Goal: Task Accomplishment & Management: Manage account settings

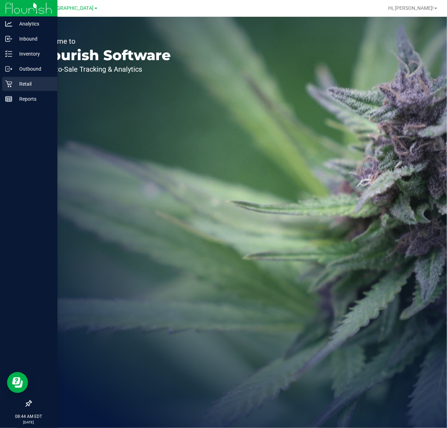
click at [11, 89] on div "Retail" at bounding box center [29, 84] width 55 height 14
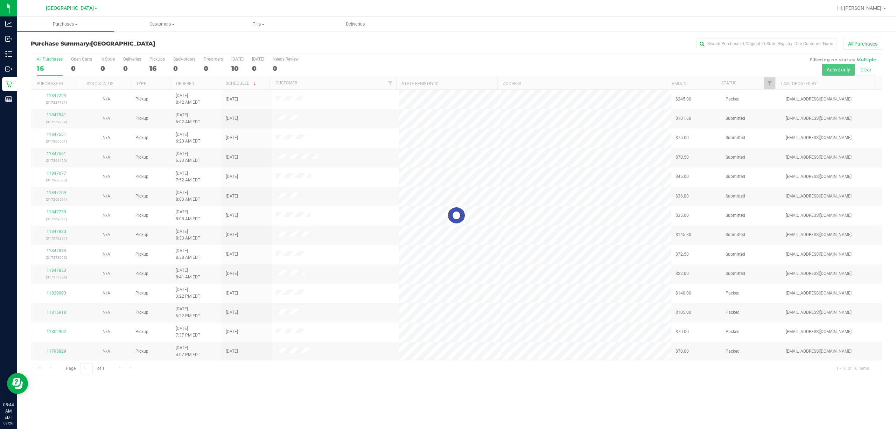
click at [150, 68] on div at bounding box center [456, 215] width 851 height 323
click at [154, 67] on div "16" at bounding box center [156, 68] width 15 height 8
click at [0, 0] on input "PickUps 16" at bounding box center [0, 0] width 0 height 0
click at [447, 86] on div at bounding box center [456, 215] width 851 height 323
click at [447, 84] on span "Filter" at bounding box center [770, 84] width 6 height 6
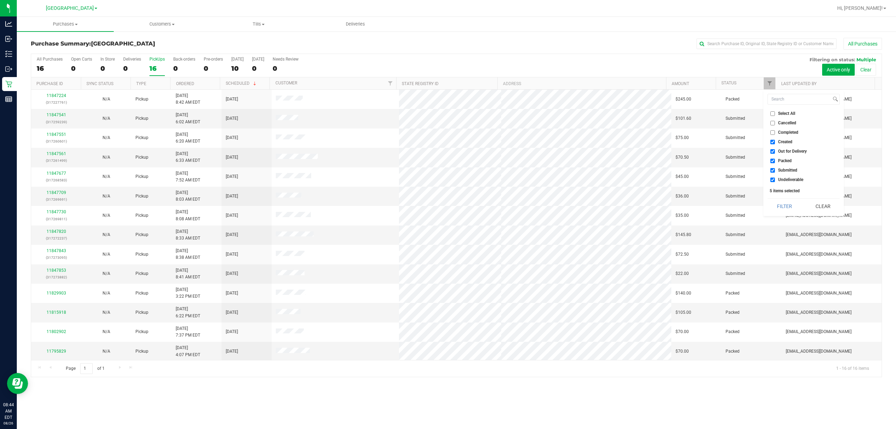
click at [447, 154] on li "Out for Delivery" at bounding box center [804, 151] width 72 height 7
click at [447, 160] on label "Packed" at bounding box center [781, 161] width 21 height 5
click at [447, 160] on input "Packed" at bounding box center [773, 161] width 5 height 5
checkbox input "false"
click at [447, 151] on label "Out for Delivery" at bounding box center [789, 151] width 36 height 5
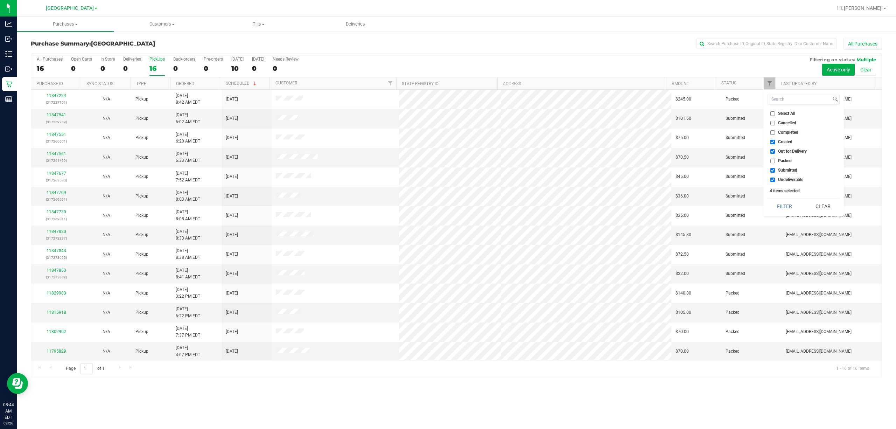
click at [447, 151] on input "Out for Delivery" at bounding box center [773, 151] width 5 height 5
checkbox input "false"
click at [447, 177] on span "Undeliverable" at bounding box center [790, 179] width 25 height 4
click at [447, 177] on input "Undeliverable" at bounding box center [773, 179] width 5 height 5
checkbox input "false"
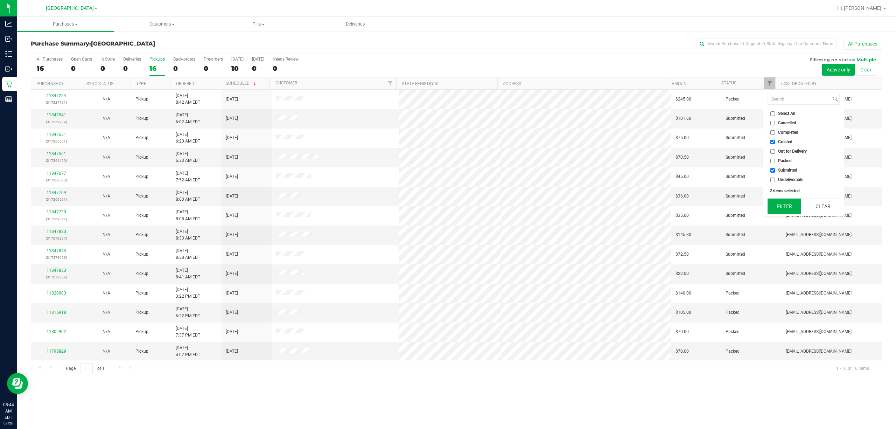
click at [447, 202] on button "Filter" at bounding box center [785, 205] width 34 height 15
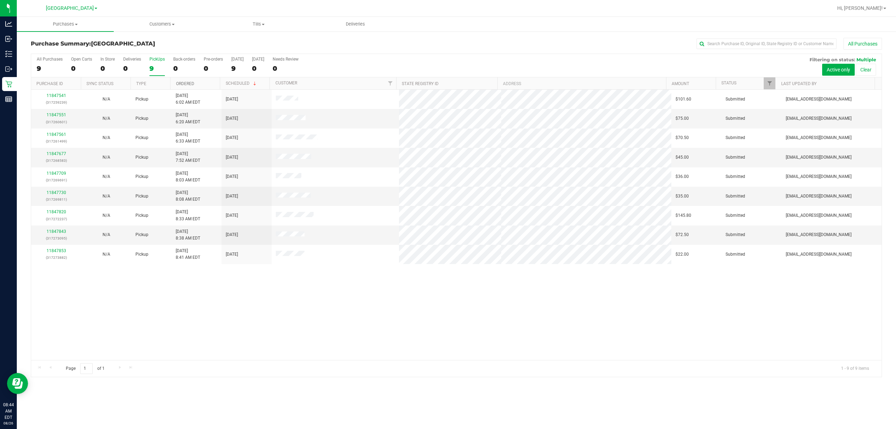
click at [185, 85] on link "Ordered" at bounding box center [185, 83] width 18 height 5
click at [58, 117] on link "11847551" at bounding box center [57, 114] width 20 height 5
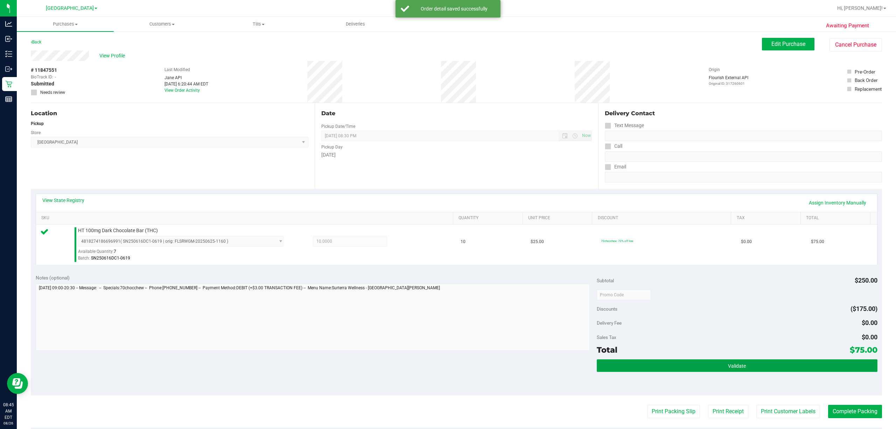
click at [447, 369] on button "Validate" at bounding box center [737, 365] width 281 height 13
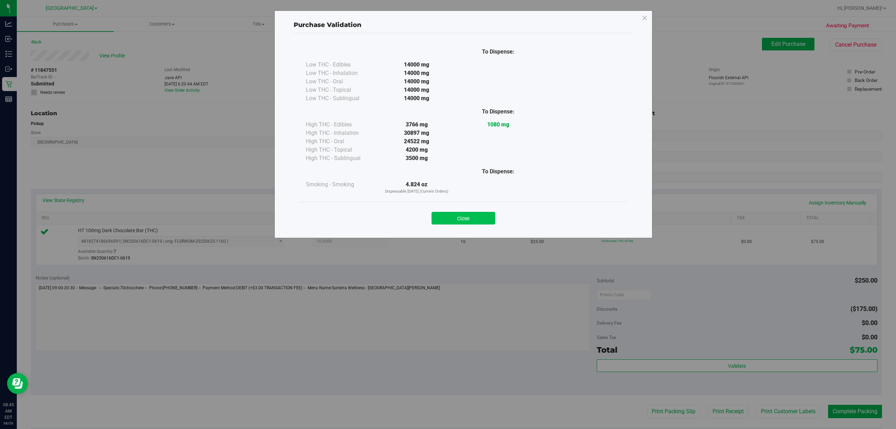
click at [447, 219] on button "Close" at bounding box center [464, 218] width 64 height 13
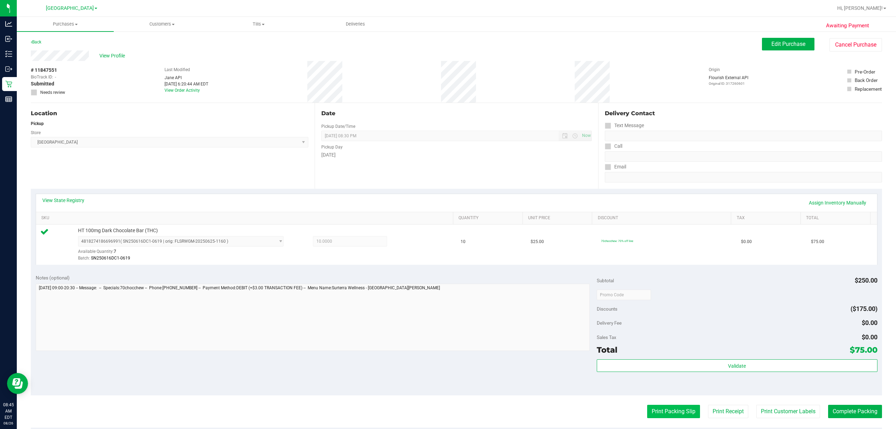
click at [447, 413] on button "Print Packing Slip" at bounding box center [673, 411] width 53 height 13
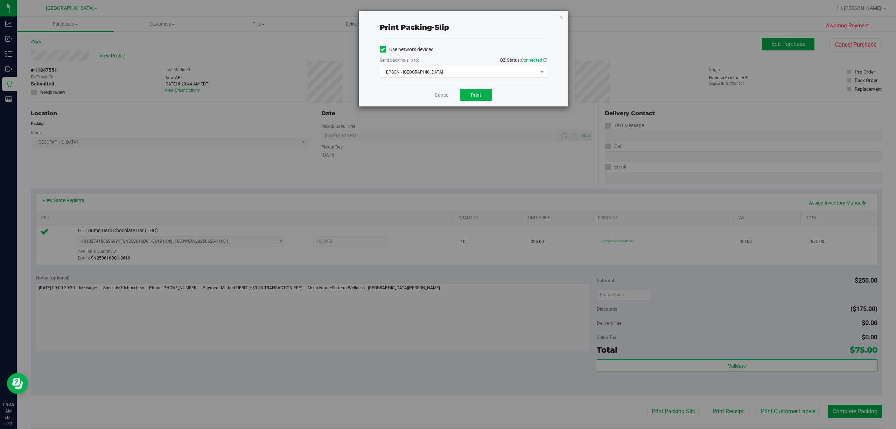
click at [447, 75] on span "EPSON - [GEOGRAPHIC_DATA]" at bounding box center [459, 72] width 158 height 10
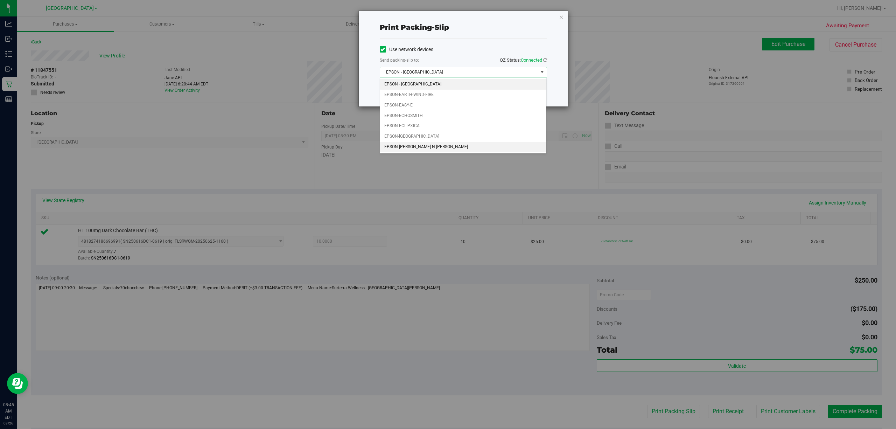
click at [418, 149] on li "EPSON-[PERSON_NAME]-N-[PERSON_NAME]" at bounding box center [463, 147] width 166 height 11
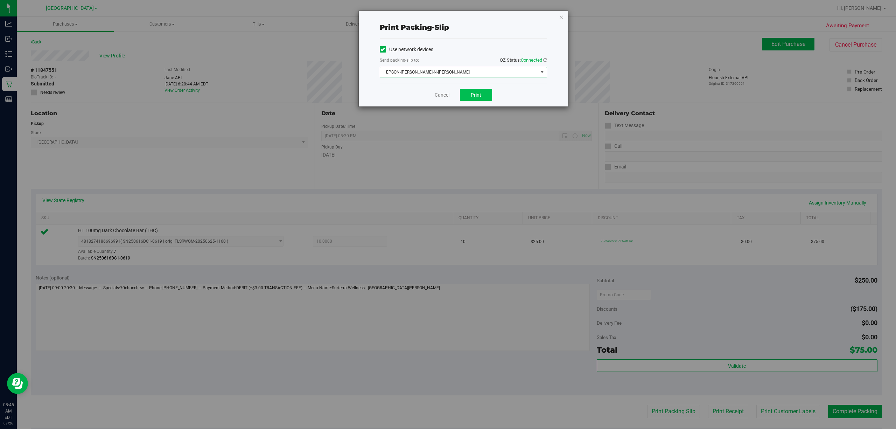
click at [447, 101] on div "Cancel Print" at bounding box center [463, 94] width 167 height 23
click at [447, 94] on span "Print" at bounding box center [476, 95] width 11 height 6
click at [447, 95] on link "Cancel" at bounding box center [442, 94] width 15 height 7
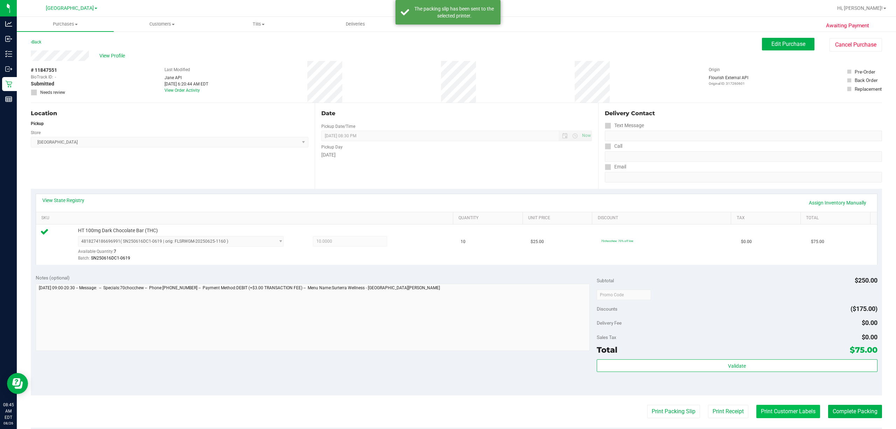
click at [447, 415] on button "Print Customer Labels" at bounding box center [788, 411] width 64 height 13
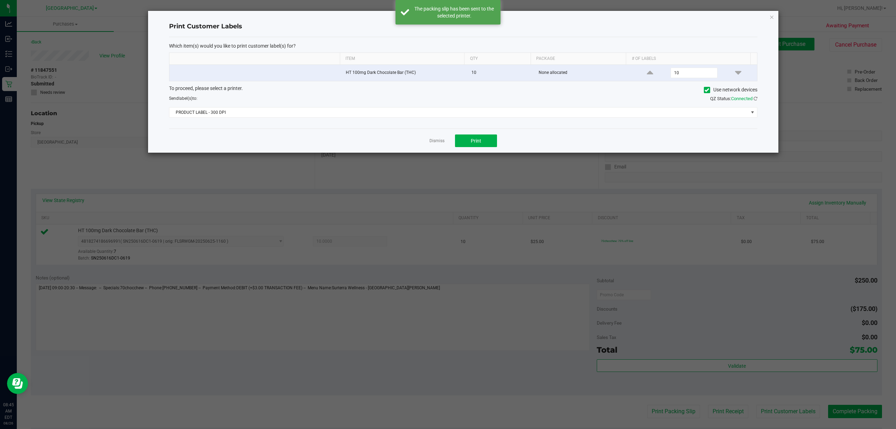
click at [251, 104] on div "To proceed, please select a printer. Use network devices Send label(s) to: QZ S…" at bounding box center [463, 101] width 588 height 33
drag, startPoint x: 238, startPoint y: 106, endPoint x: 230, endPoint y: 109, distance: 9.1
click at [236, 107] on div "To proceed, please select a printer. Use network devices Send label(s) to: QZ S…" at bounding box center [463, 101] width 588 height 33
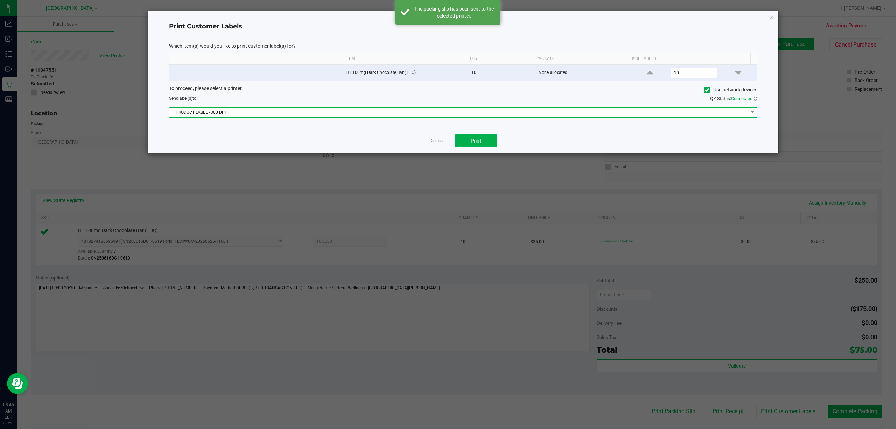
click at [223, 112] on span "PRODUCT LABEL - 300 DPI" at bounding box center [458, 112] width 579 height 10
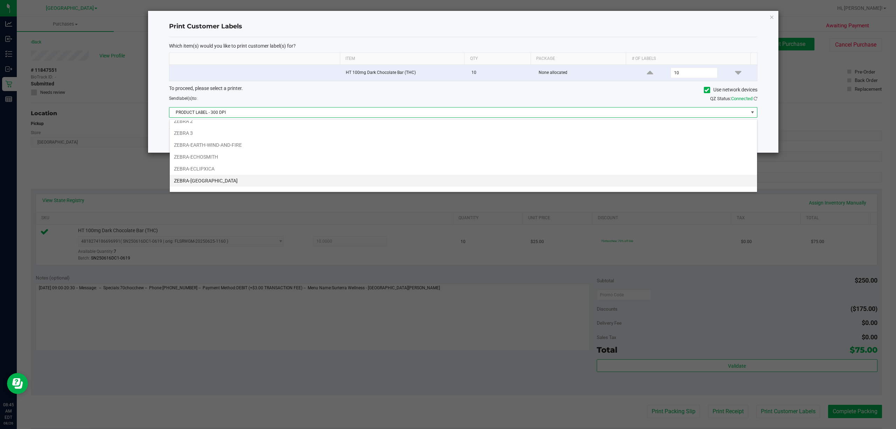
scroll to position [27, 0]
click at [207, 185] on li "ZEBRA-[PERSON_NAME]-N-[PERSON_NAME]" at bounding box center [463, 185] width 587 height 12
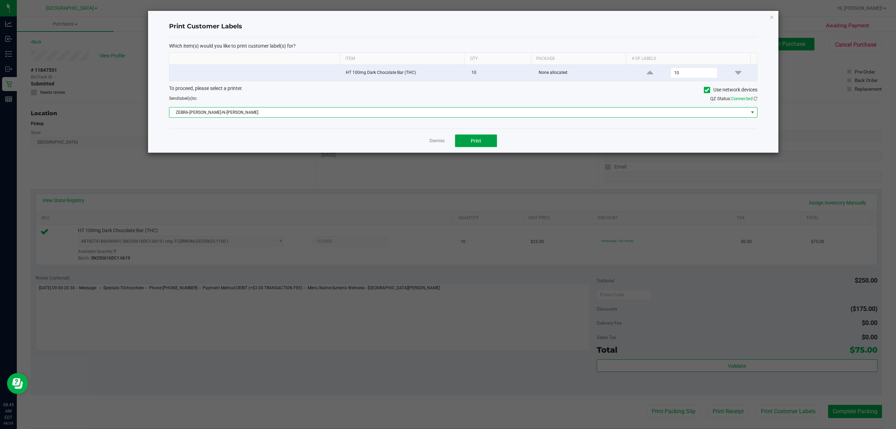
click at [447, 145] on button "Print" at bounding box center [476, 140] width 42 height 13
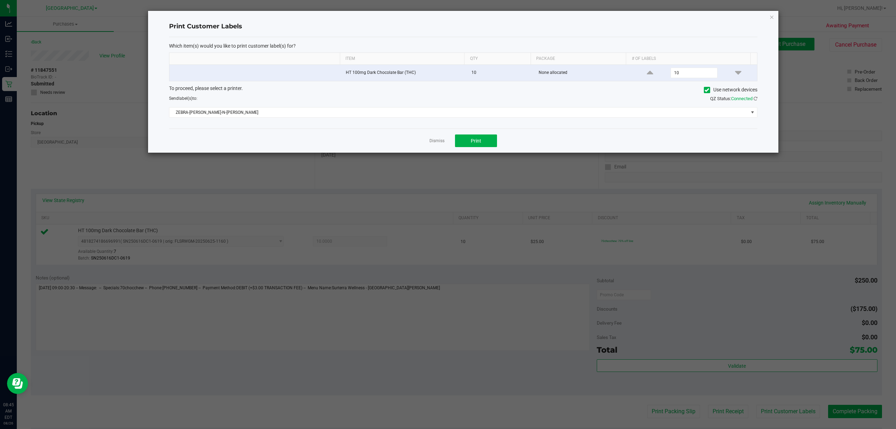
click at [419, 137] on div "Dismiss Print" at bounding box center [463, 140] width 588 height 24
click at [437, 144] on link "Dismiss" at bounding box center [437, 141] width 15 height 6
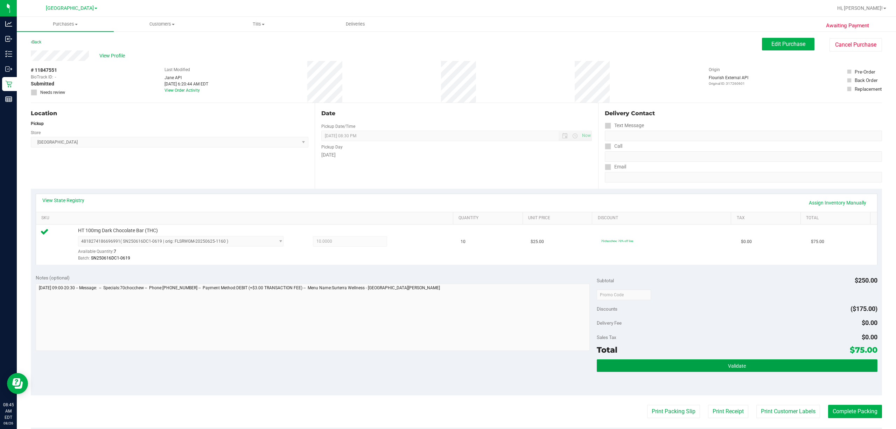
click at [447, 362] on button "Validate" at bounding box center [737, 365] width 281 height 13
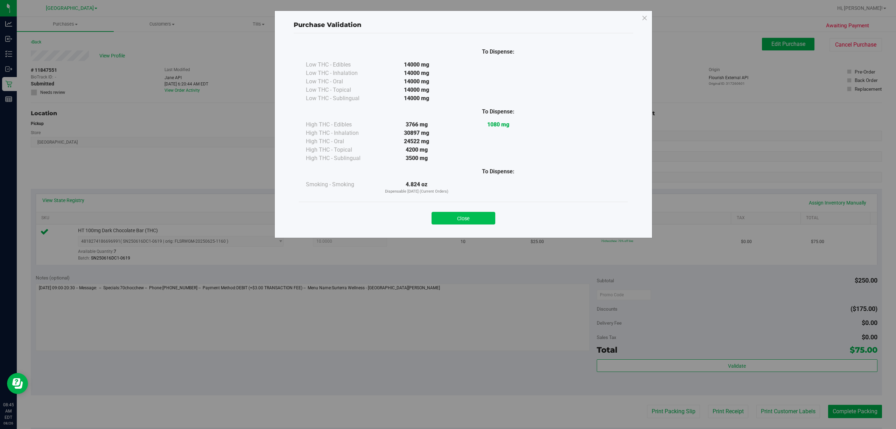
click at [447, 215] on button "Close" at bounding box center [464, 218] width 64 height 13
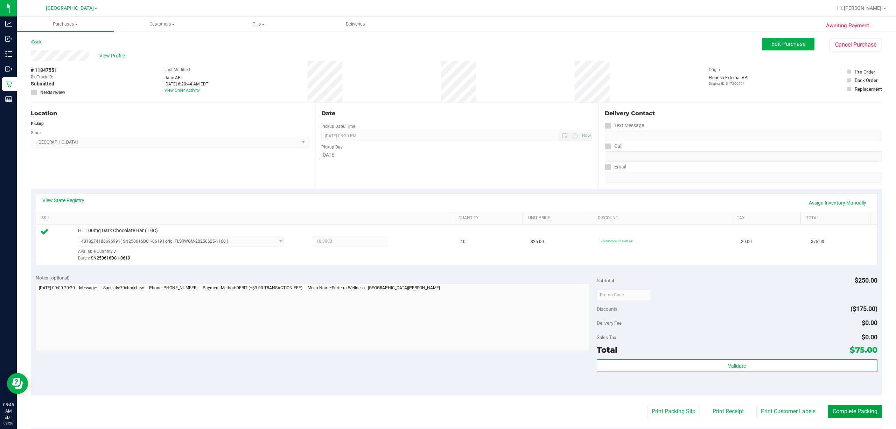
click at [447, 411] on button "Complete Packing" at bounding box center [855, 411] width 54 height 13
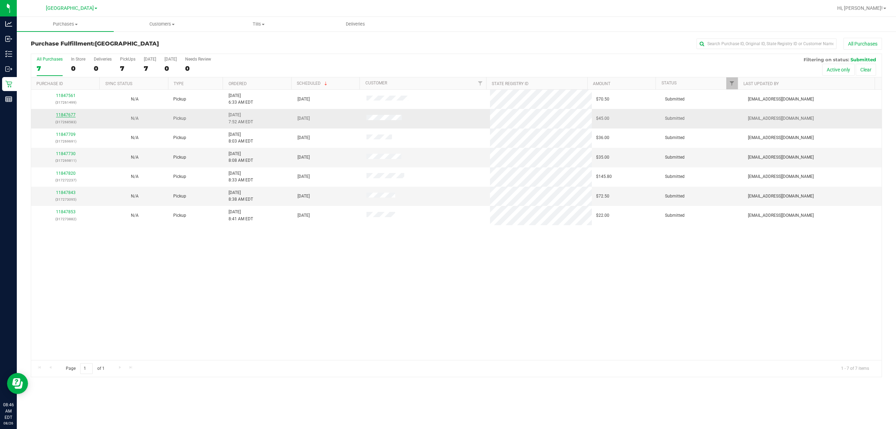
click at [65, 115] on link "11847677" at bounding box center [66, 114] width 20 height 5
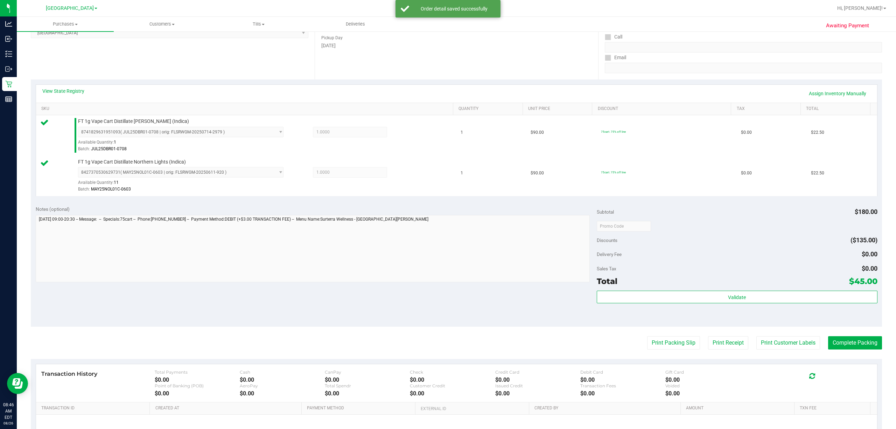
scroll to position [114, 0]
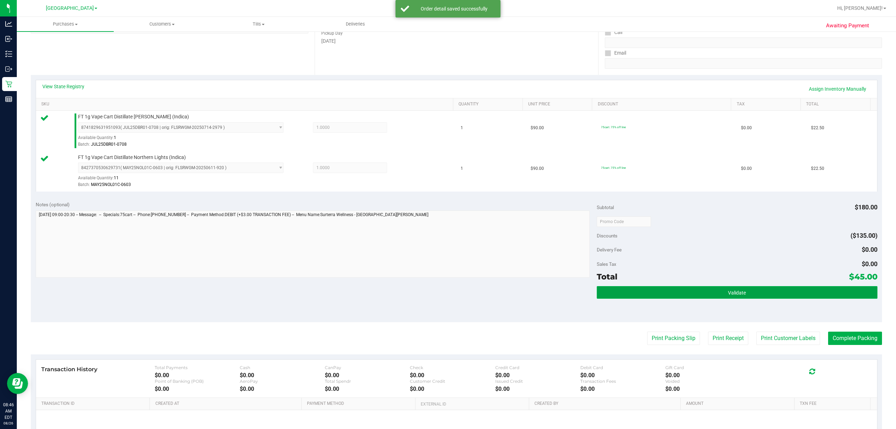
click at [447, 291] on button "Validate" at bounding box center [737, 292] width 281 height 13
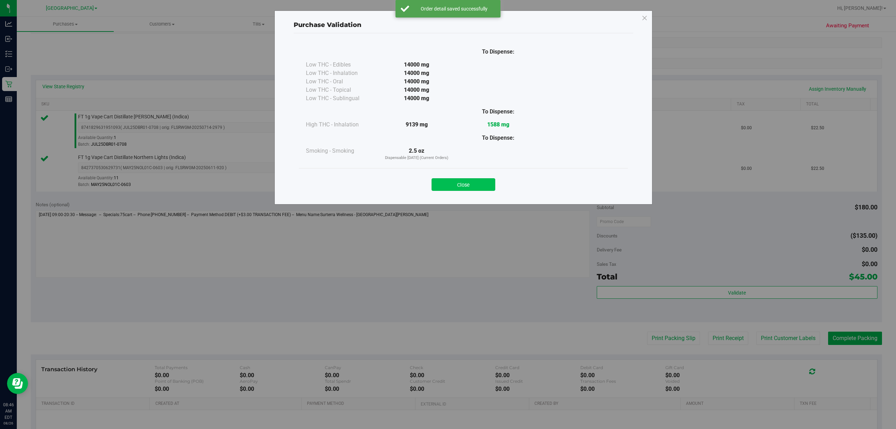
click at [447, 188] on button "Close" at bounding box center [464, 184] width 64 height 13
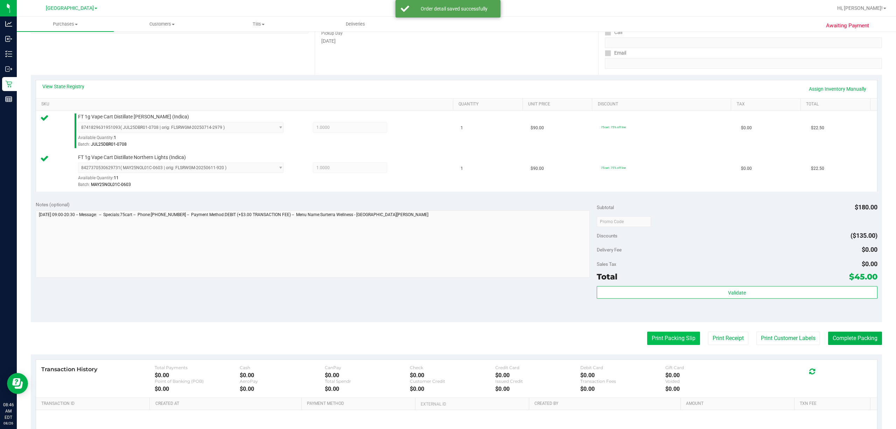
click at [447, 335] on button "Print Packing Slip" at bounding box center [673, 338] width 53 height 13
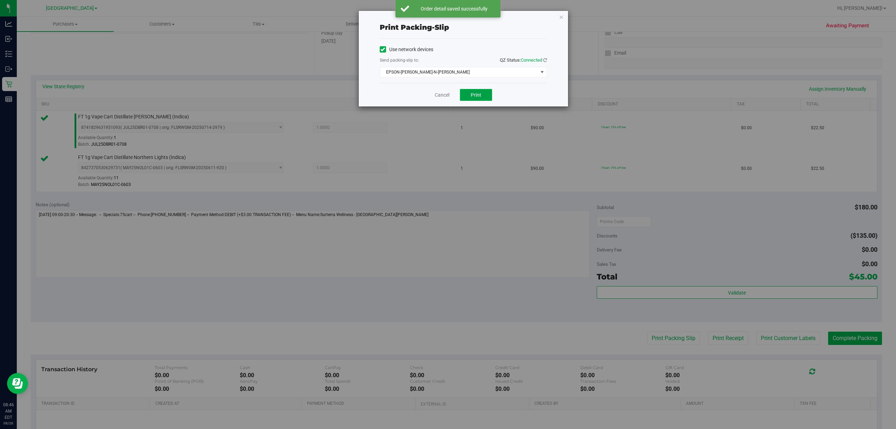
click at [447, 99] on button "Print" at bounding box center [476, 95] width 32 height 12
click at [440, 94] on link "Cancel" at bounding box center [442, 94] width 15 height 7
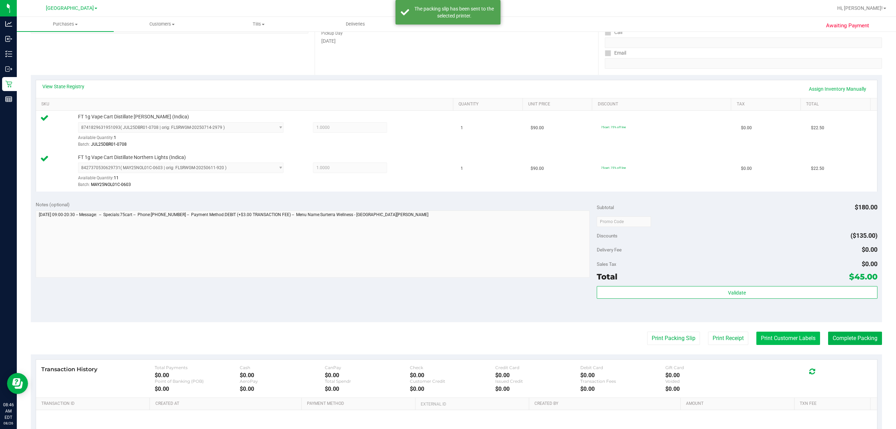
click at [447, 341] on button "Print Customer Labels" at bounding box center [788, 338] width 64 height 13
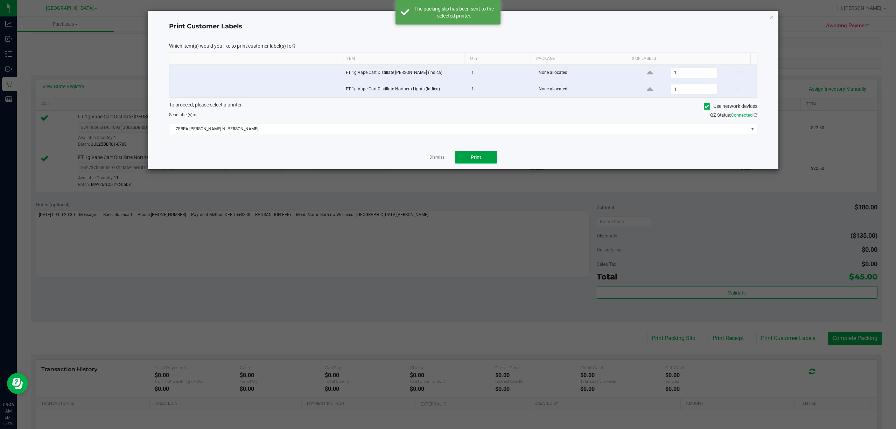
click at [447, 163] on button "Print" at bounding box center [476, 157] width 42 height 13
click at [434, 158] on link "Dismiss" at bounding box center [437, 157] width 15 height 6
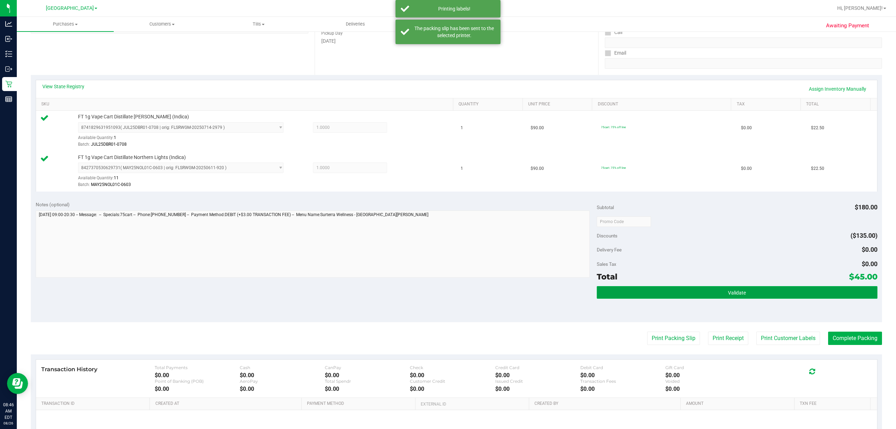
click at [447, 288] on button "Validate" at bounding box center [737, 292] width 281 height 13
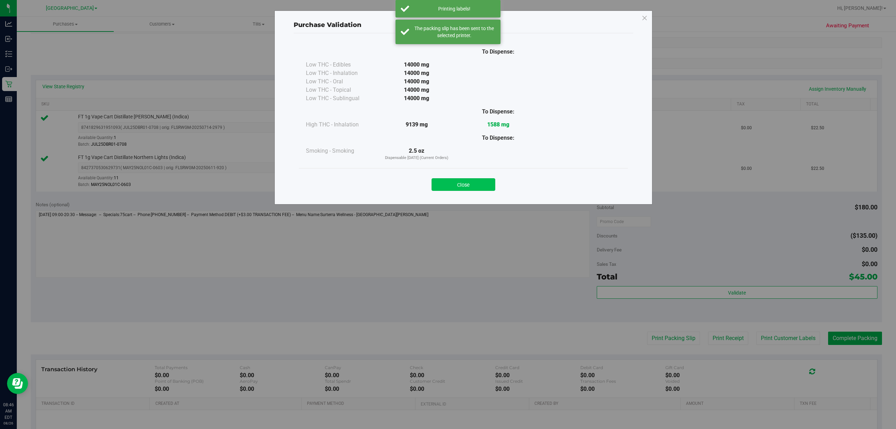
click at [447, 188] on button "Close" at bounding box center [464, 184] width 64 height 13
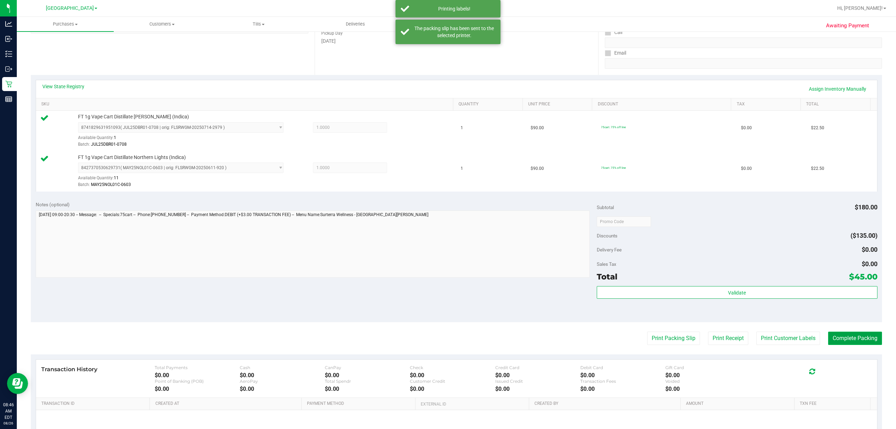
click at [447, 339] on button "Complete Packing" at bounding box center [855, 338] width 54 height 13
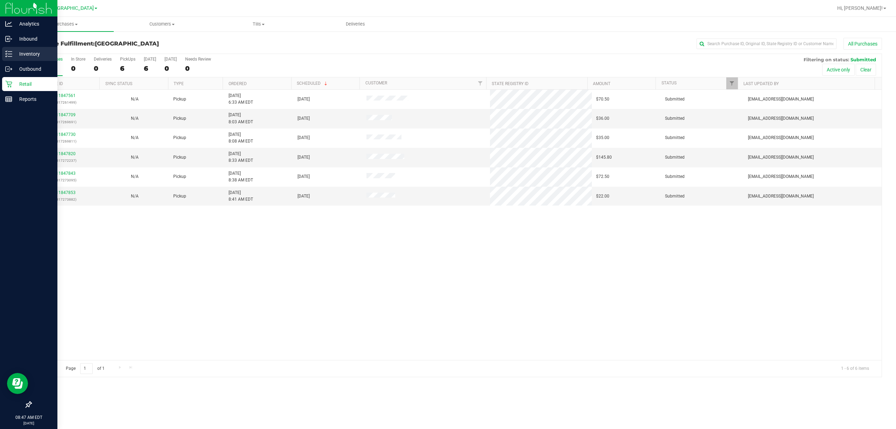
click at [6, 57] on div "Inventory" at bounding box center [29, 54] width 55 height 14
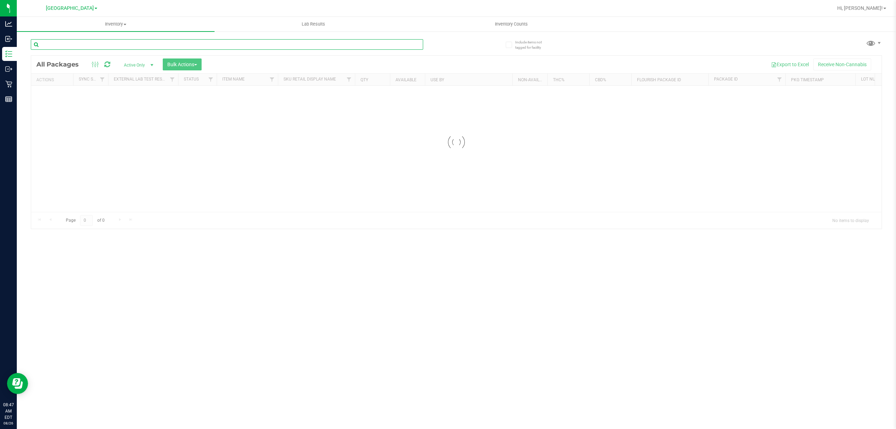
click at [73, 48] on input "text" at bounding box center [227, 44] width 392 height 11
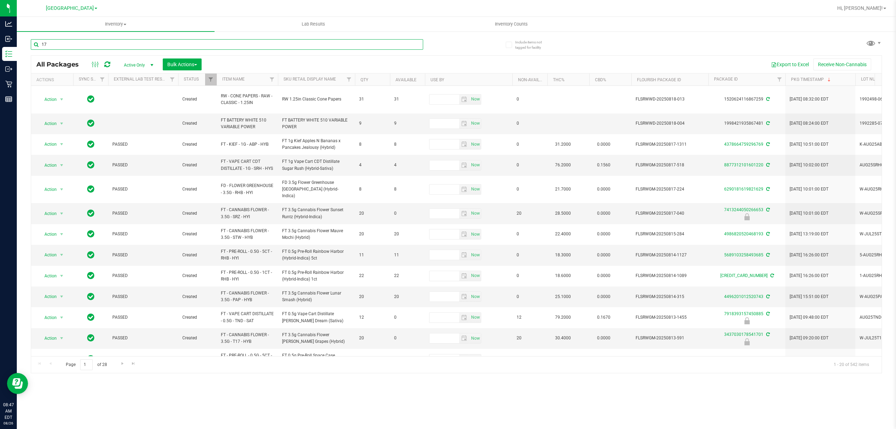
type input "177"
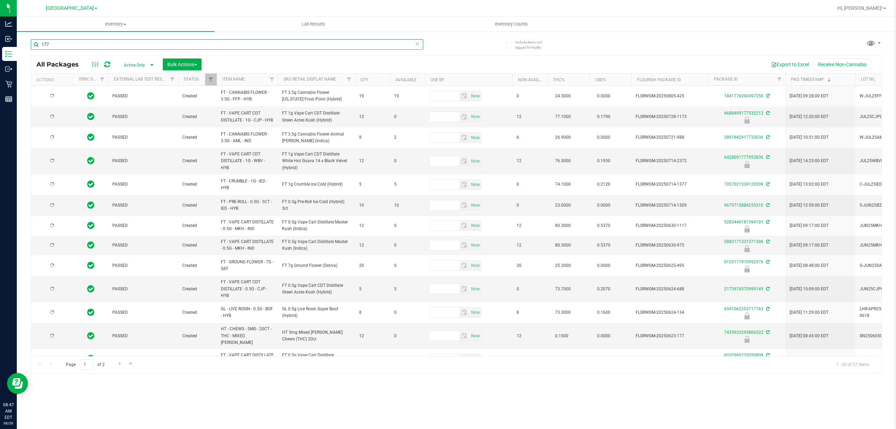
type input "[DATE]"
type input "177"
click at [58, 335] on span "select" at bounding box center [61, 336] width 9 height 10
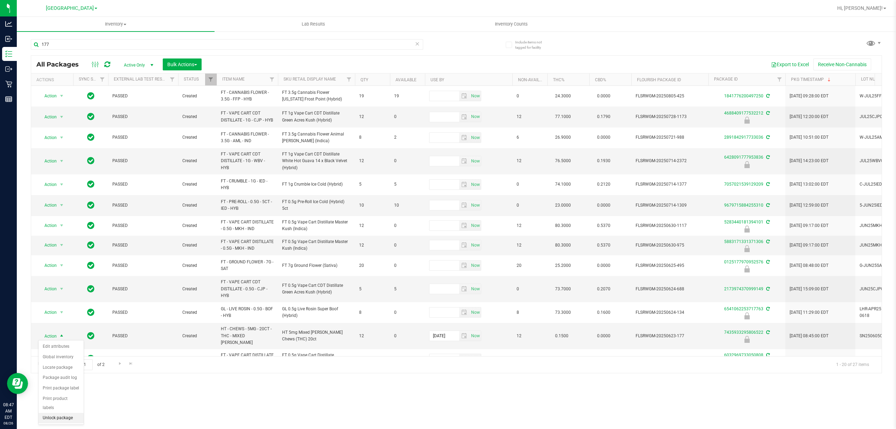
click at [59, 419] on li "Unlock package" at bounding box center [61, 418] width 45 height 11
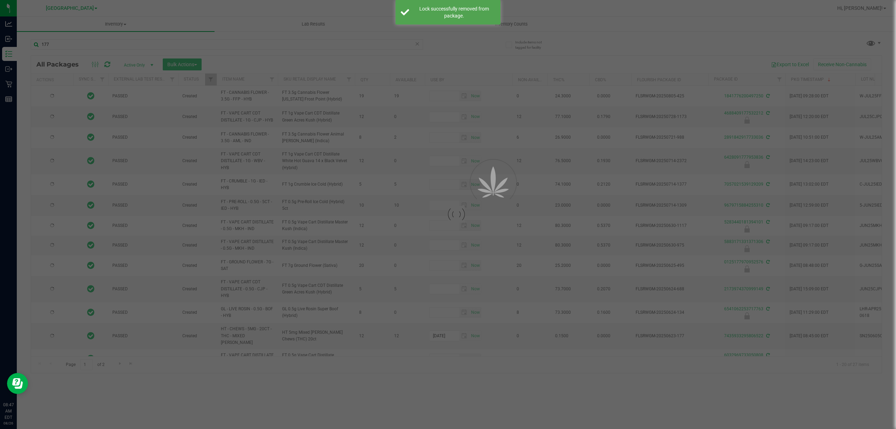
click at [5, 90] on div at bounding box center [448, 214] width 896 height 429
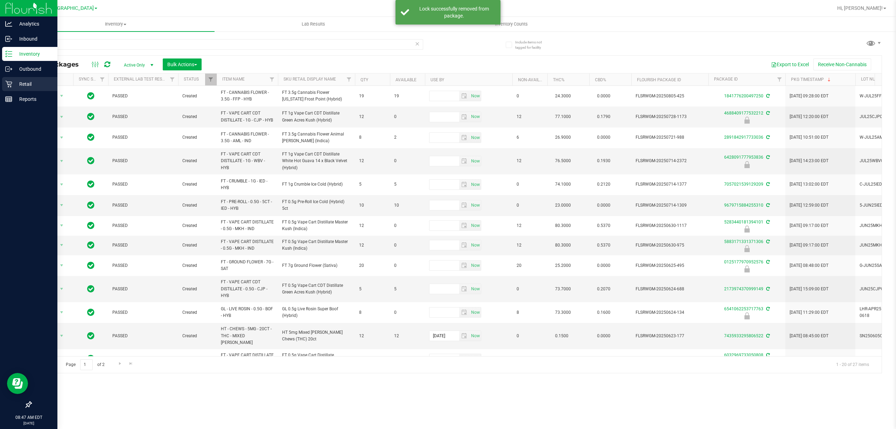
click at [12, 81] on icon at bounding box center [8, 84] width 7 height 7
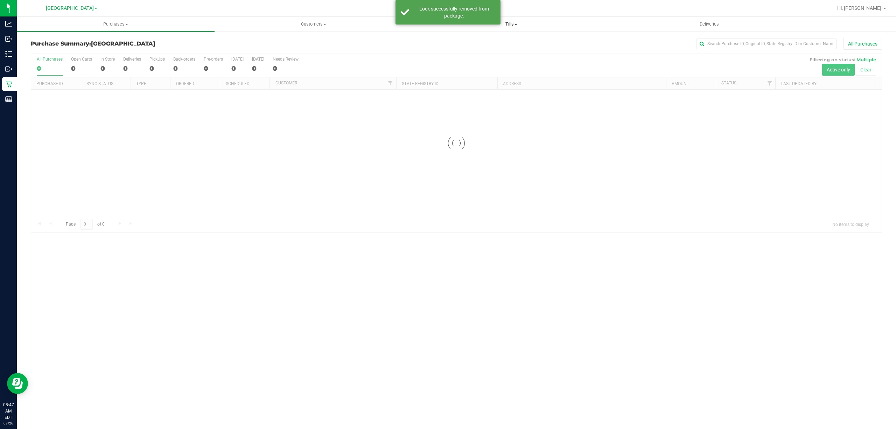
click at [447, 25] on span "Tills" at bounding box center [511, 24] width 197 height 6
click at [447, 41] on li "Manage tills" at bounding box center [511, 42] width 198 height 8
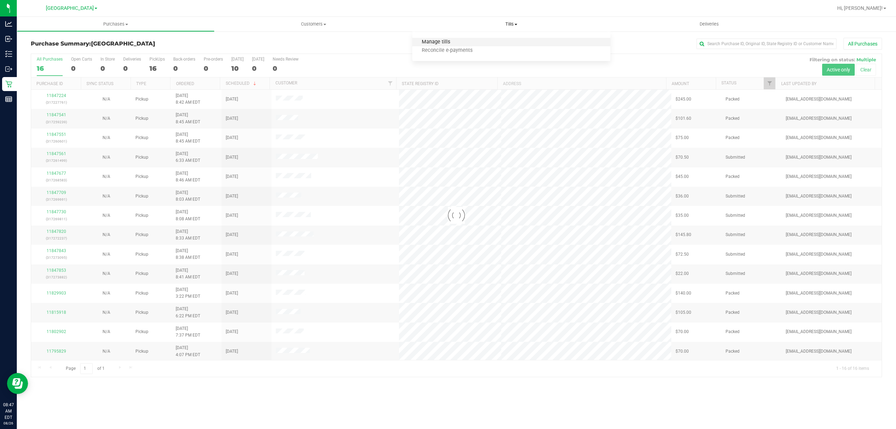
click at [440, 39] on span "Manage tills" at bounding box center [435, 42] width 47 height 6
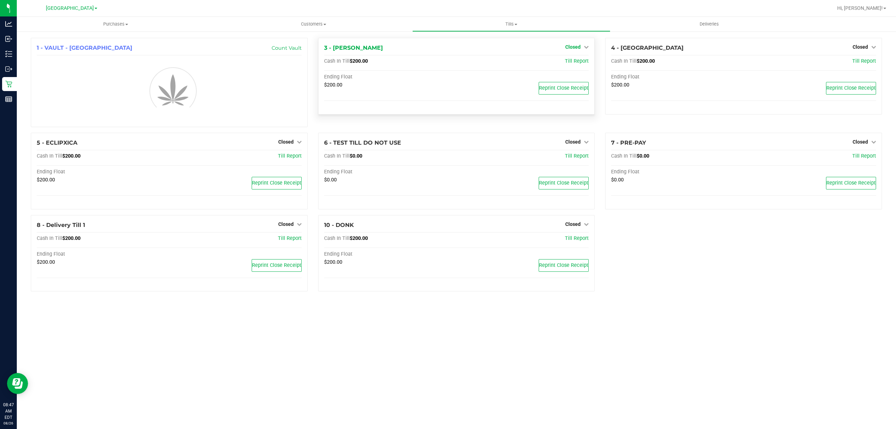
click at [447, 48] on span "Closed" at bounding box center [572, 47] width 15 height 6
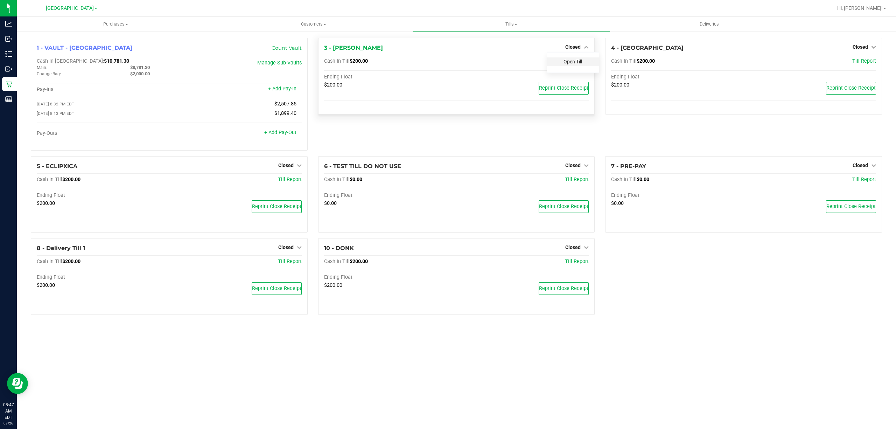
click at [447, 62] on link "Open Till" at bounding box center [573, 62] width 19 height 6
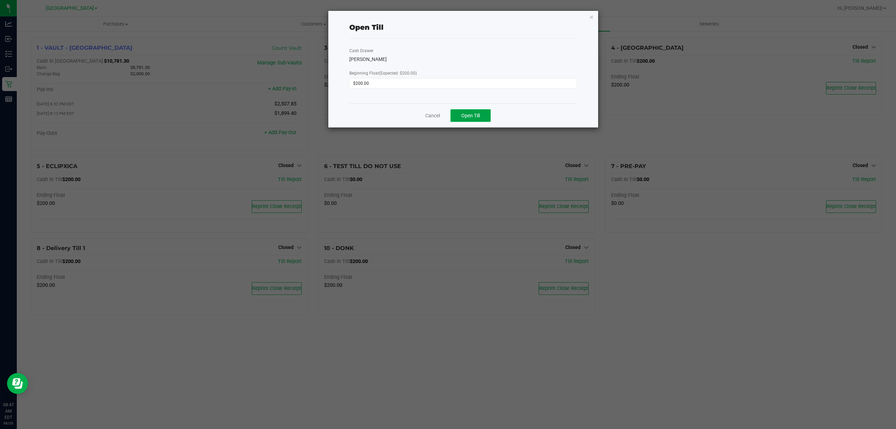
click at [447, 117] on span "Open Till" at bounding box center [470, 116] width 19 height 6
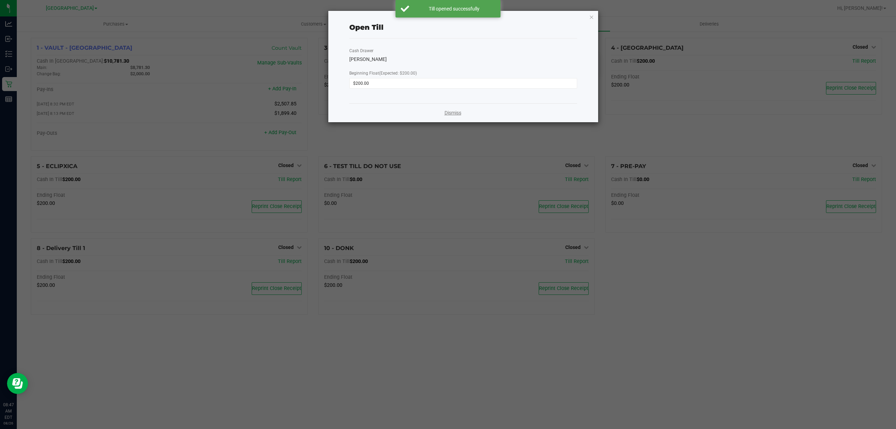
click at [447, 113] on link "Dismiss" at bounding box center [453, 112] width 17 height 7
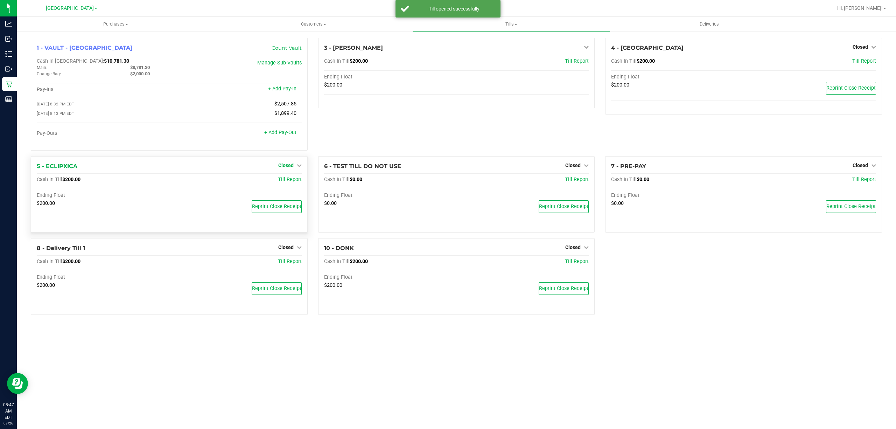
click at [293, 167] on span "Closed" at bounding box center [285, 165] width 15 height 6
click at [294, 182] on link "Open Till" at bounding box center [286, 180] width 19 height 6
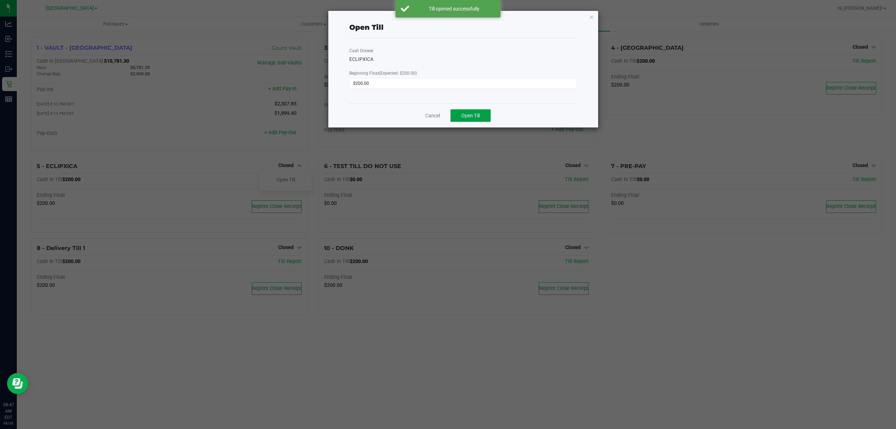
click at [447, 116] on button "Open Till" at bounding box center [471, 115] width 40 height 13
click at [447, 113] on link "Dismiss" at bounding box center [453, 112] width 17 height 7
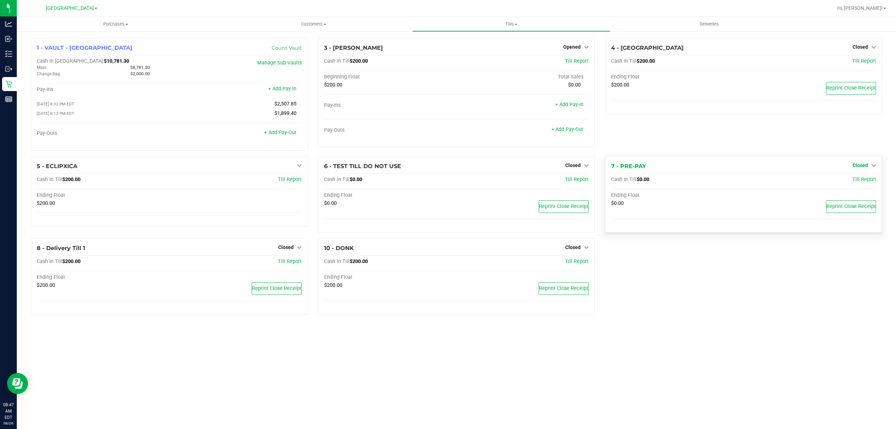
click at [447, 165] on link "Closed" at bounding box center [864, 165] width 23 height 6
click at [447, 178] on link "Open Till" at bounding box center [860, 180] width 19 height 6
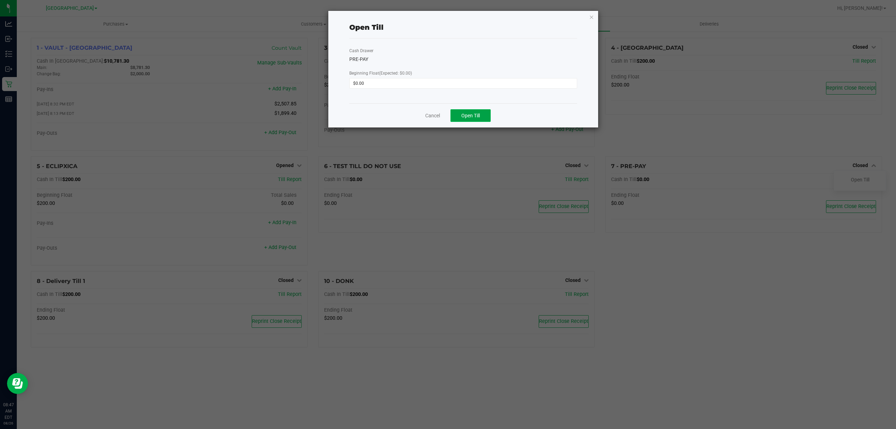
click at [447, 118] on button "Open Till" at bounding box center [471, 115] width 40 height 13
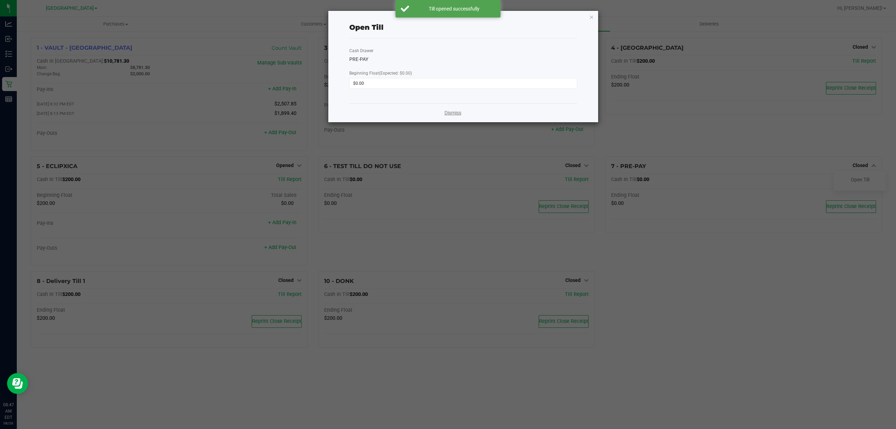
click at [447, 115] on link "Dismiss" at bounding box center [453, 112] width 17 height 7
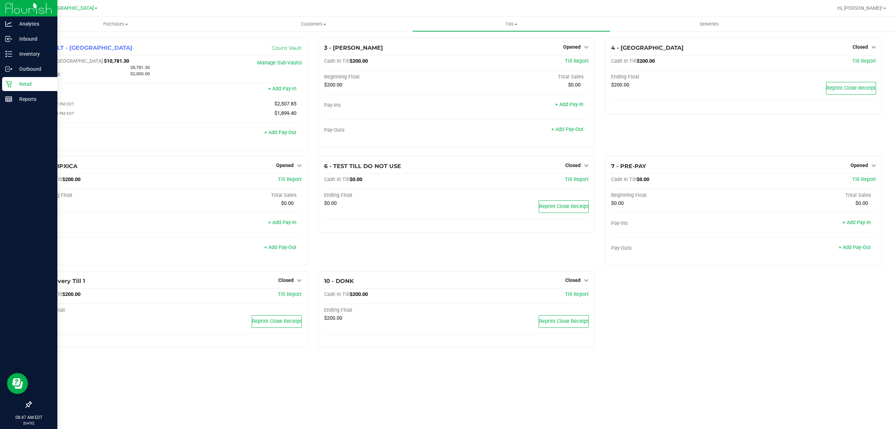
click at [32, 84] on p "Retail" at bounding box center [33, 84] width 42 height 8
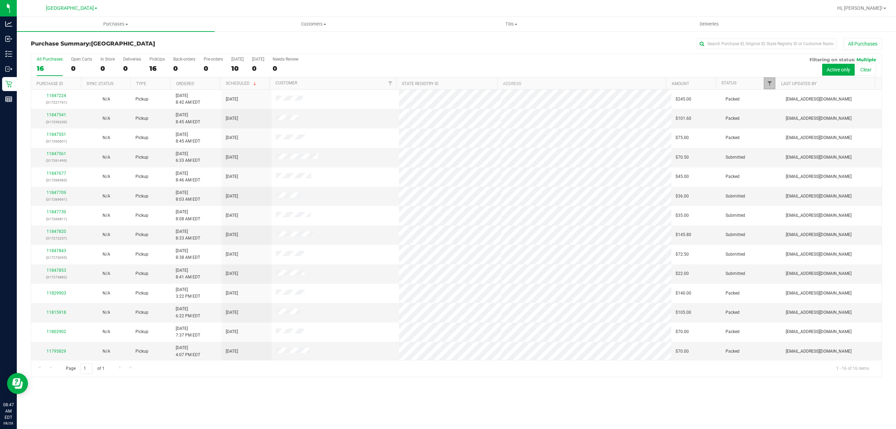
click at [447, 85] on span "Filter" at bounding box center [770, 84] width 6 height 6
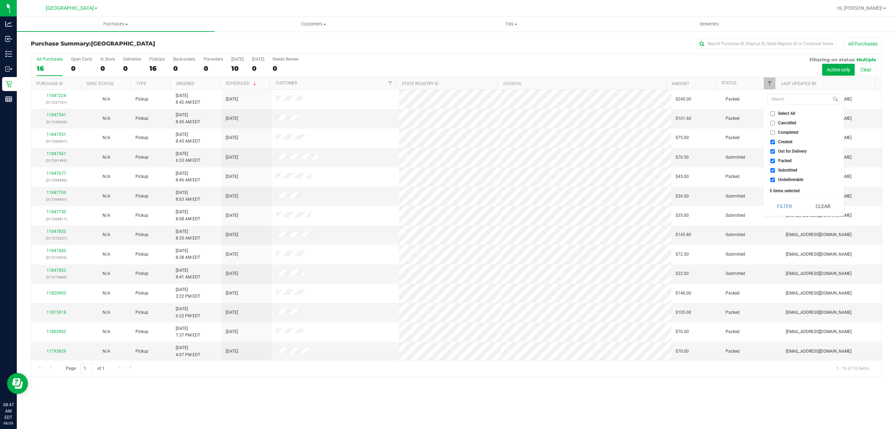
click at [447, 153] on span "Out for Delivery" at bounding box center [792, 151] width 29 height 4
click at [447, 153] on input "Out for Delivery" at bounding box center [773, 151] width 5 height 5
checkbox input "false"
click at [447, 161] on span "Packed" at bounding box center [785, 161] width 14 height 4
click at [447, 161] on input "Packed" at bounding box center [773, 161] width 5 height 5
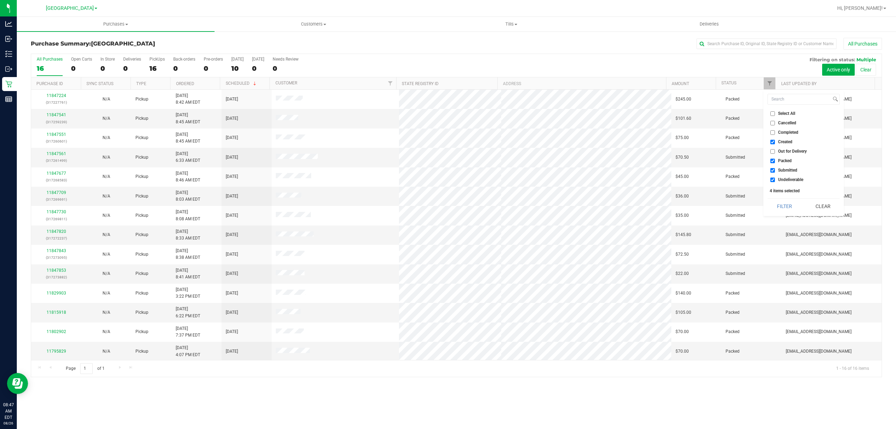
checkbox input "false"
click at [447, 181] on span "Undeliverable" at bounding box center [790, 179] width 25 height 4
click at [447, 181] on input "Undeliverable" at bounding box center [773, 179] width 5 height 5
checkbox input "false"
click at [447, 201] on button "Filter" at bounding box center [785, 205] width 34 height 15
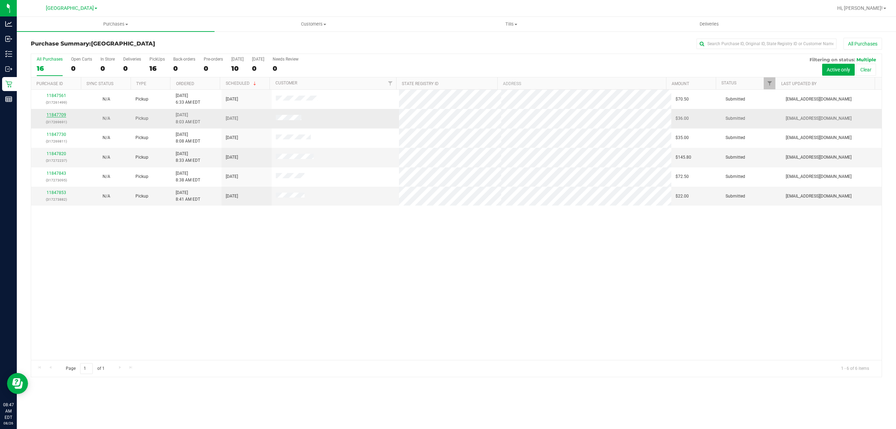
click at [51, 117] on link "11847709" at bounding box center [57, 114] width 20 height 5
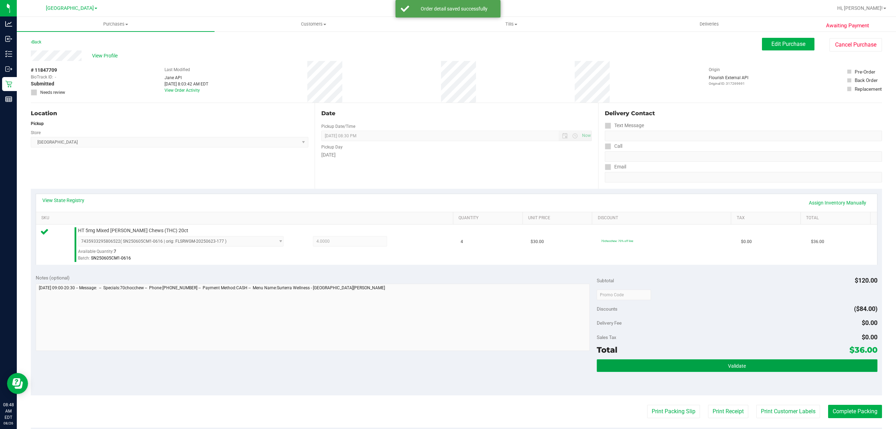
click at [447, 361] on button "Validate" at bounding box center [737, 365] width 281 height 13
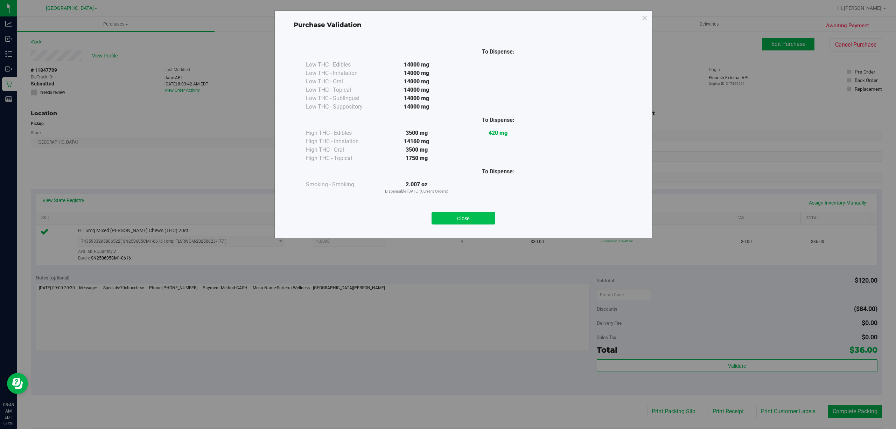
click at [447, 219] on button "Close" at bounding box center [464, 218] width 64 height 13
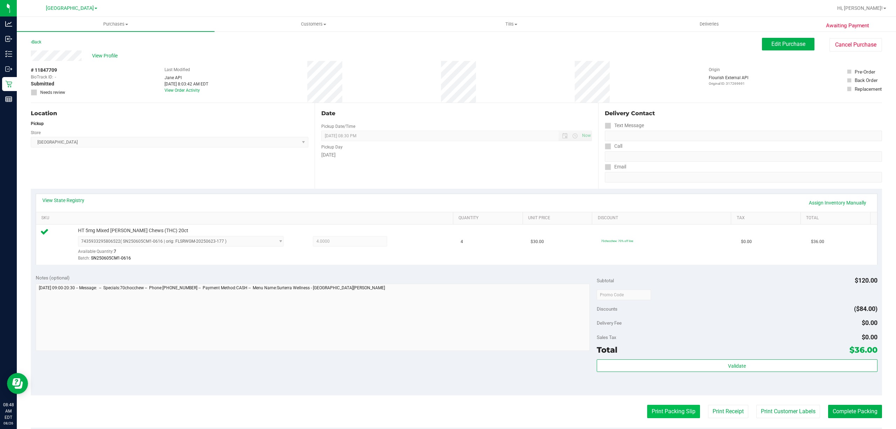
click at [447, 407] on button "Print Packing Slip" at bounding box center [673, 411] width 53 height 13
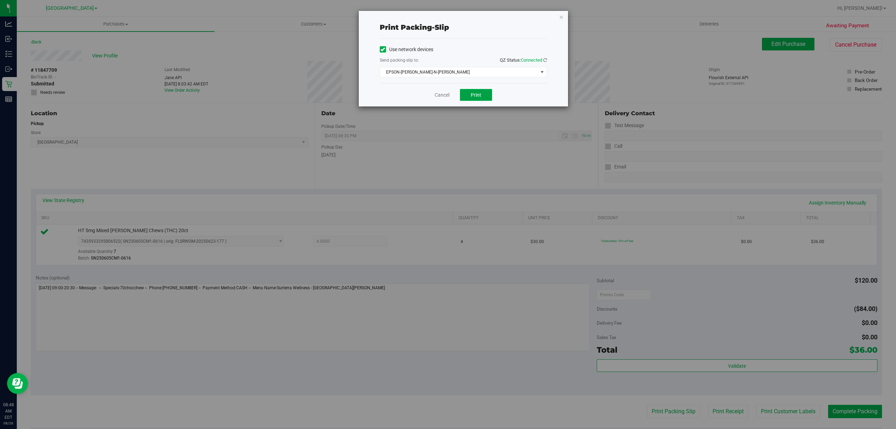
click at [447, 96] on span "Print" at bounding box center [476, 95] width 11 height 6
click at [447, 91] on link "Cancel" at bounding box center [442, 94] width 15 height 7
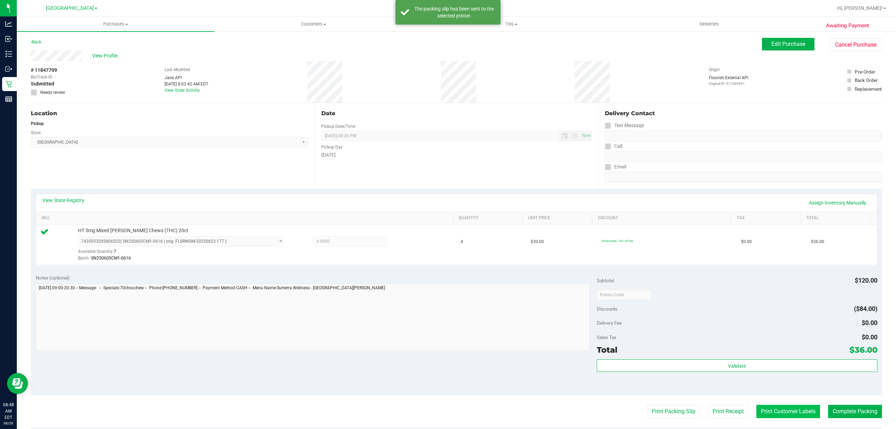
click at [447, 410] on button "Print Customer Labels" at bounding box center [788, 411] width 64 height 13
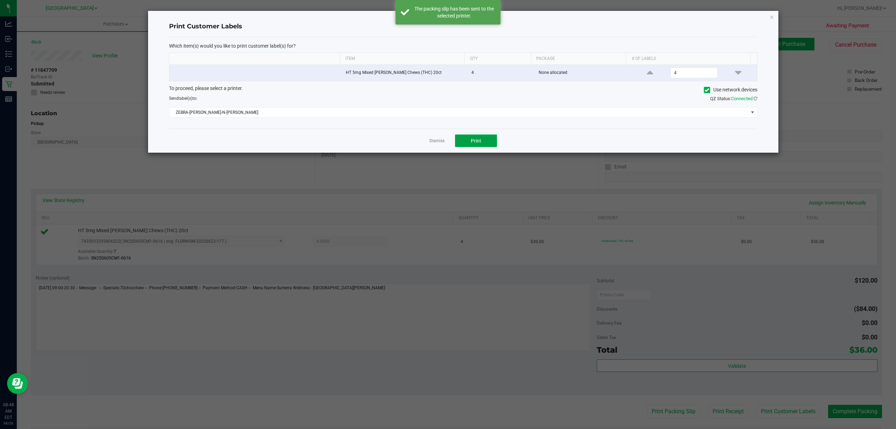
click at [447, 138] on button "Print" at bounding box center [476, 140] width 42 height 13
click at [432, 142] on link "Dismiss" at bounding box center [437, 141] width 15 height 6
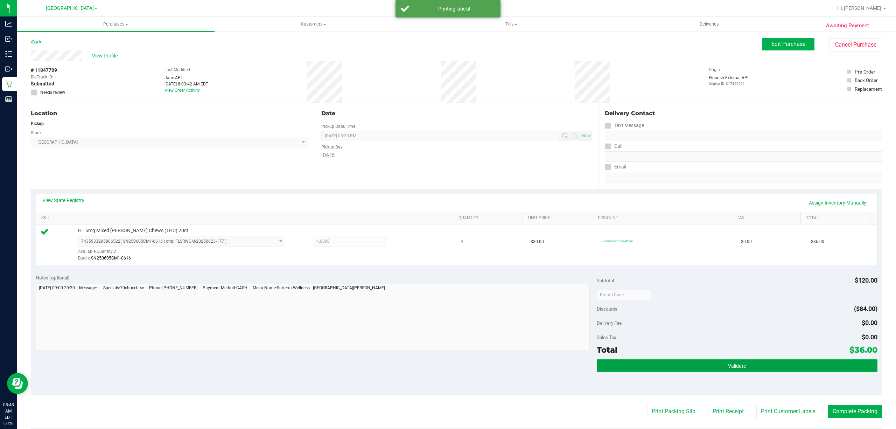
drag, startPoint x: 709, startPoint y: 367, endPoint x: 705, endPoint y: 364, distance: 4.8
click at [447, 366] on button "Validate" at bounding box center [737, 365] width 281 height 13
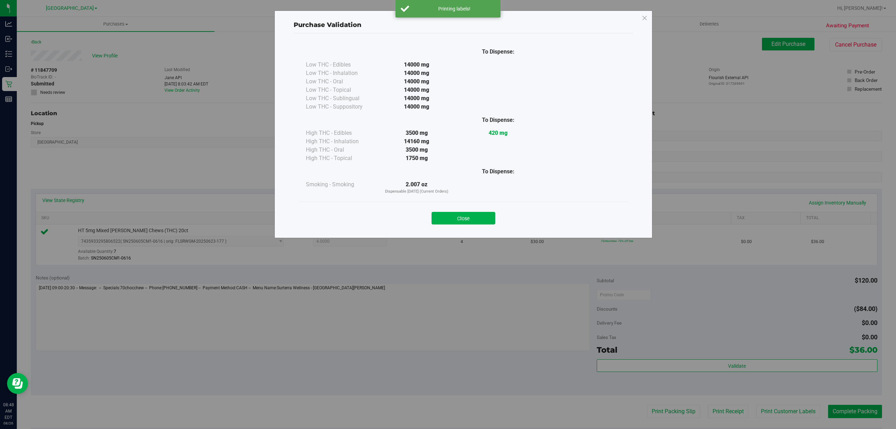
click at [447, 209] on div "Close" at bounding box center [463, 216] width 319 height 18
click at [447, 219] on button "Close" at bounding box center [464, 218] width 64 height 13
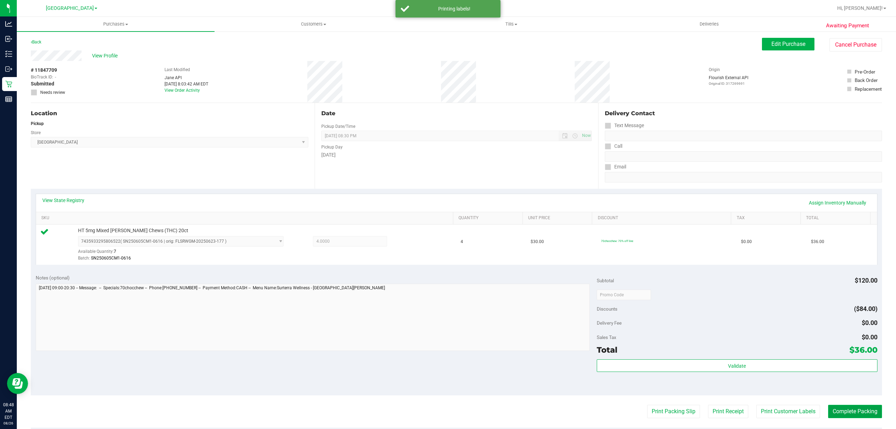
click at [447, 415] on button "Complete Packing" at bounding box center [855, 411] width 54 height 13
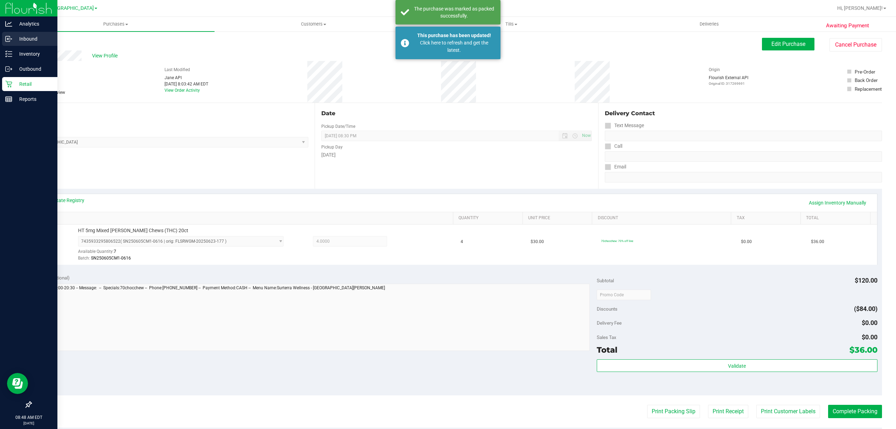
click at [6, 42] on icon at bounding box center [8, 38] width 7 height 7
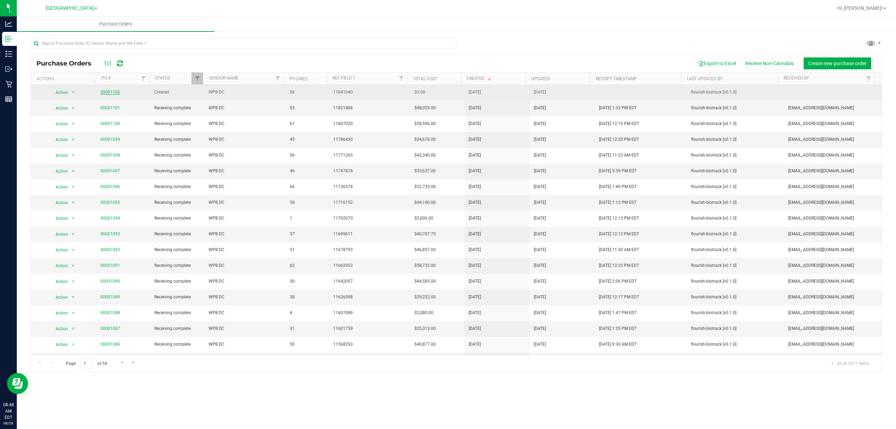
click at [107, 92] on link "00001102" at bounding box center [110, 92] width 20 height 5
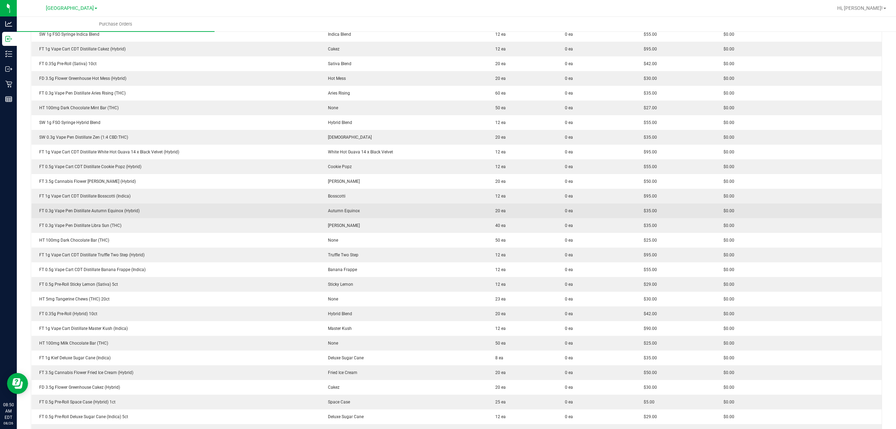
scroll to position [420, 0]
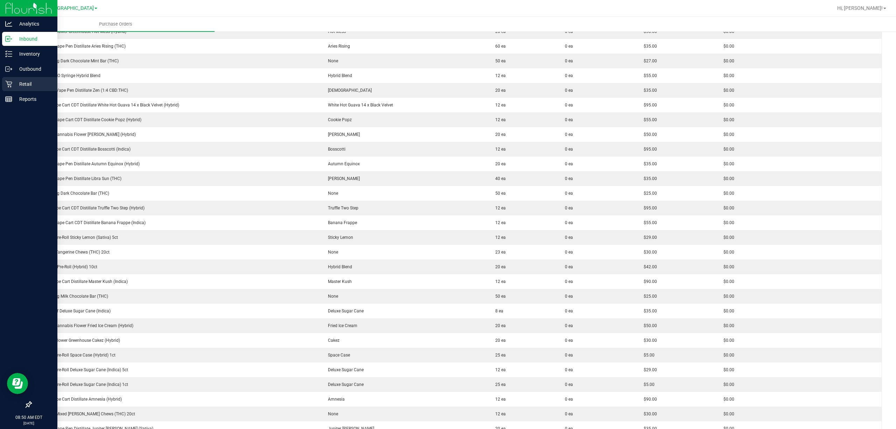
click at [20, 78] on div "Retail" at bounding box center [29, 84] width 55 height 14
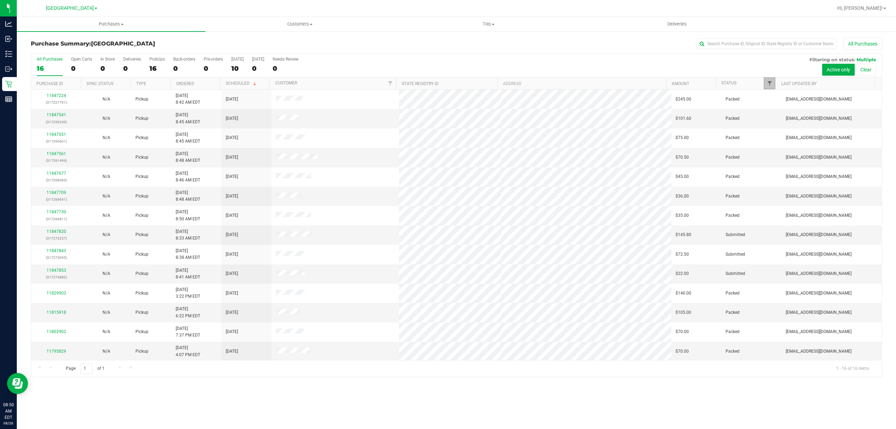
click at [447, 86] on span "Filter" at bounding box center [770, 84] width 6 height 6
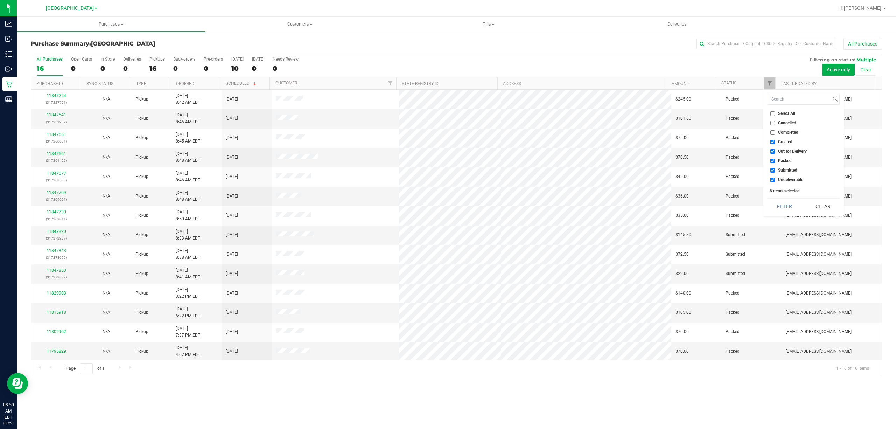
click at [447, 151] on span "Out for Delivery" at bounding box center [792, 151] width 29 height 4
click at [447, 151] on input "Out for Delivery" at bounding box center [773, 151] width 5 height 5
checkbox input "false"
click at [447, 162] on span "Packed" at bounding box center [785, 161] width 14 height 4
click at [447, 162] on input "Packed" at bounding box center [773, 161] width 5 height 5
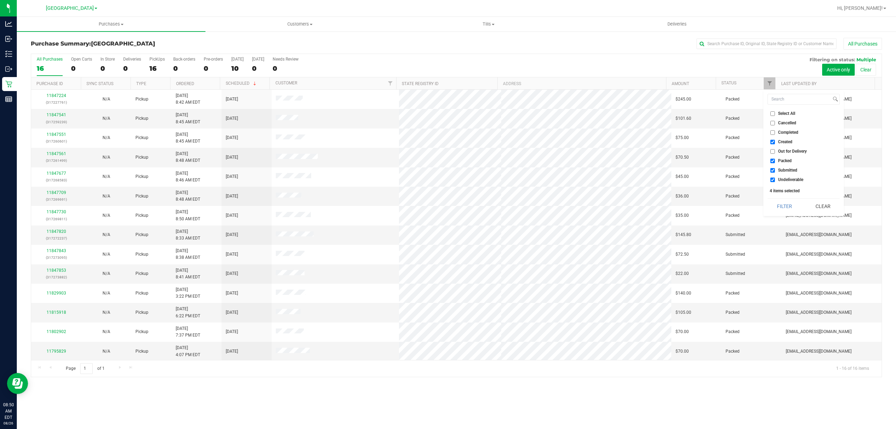
checkbox input "false"
click at [447, 180] on span "Undeliverable" at bounding box center [790, 179] width 25 height 4
click at [447, 180] on input "Undeliverable" at bounding box center [773, 179] width 5 height 5
checkbox input "false"
click at [447, 201] on button "Filter" at bounding box center [785, 205] width 34 height 15
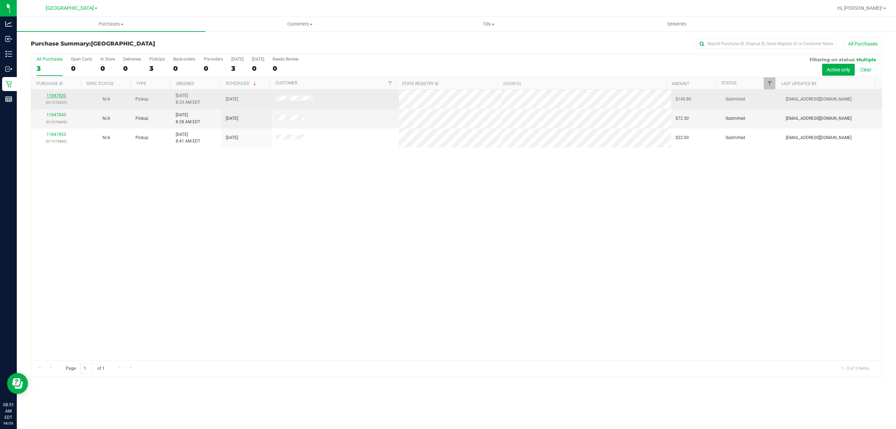
click at [58, 95] on link "11847820" at bounding box center [57, 95] width 20 height 5
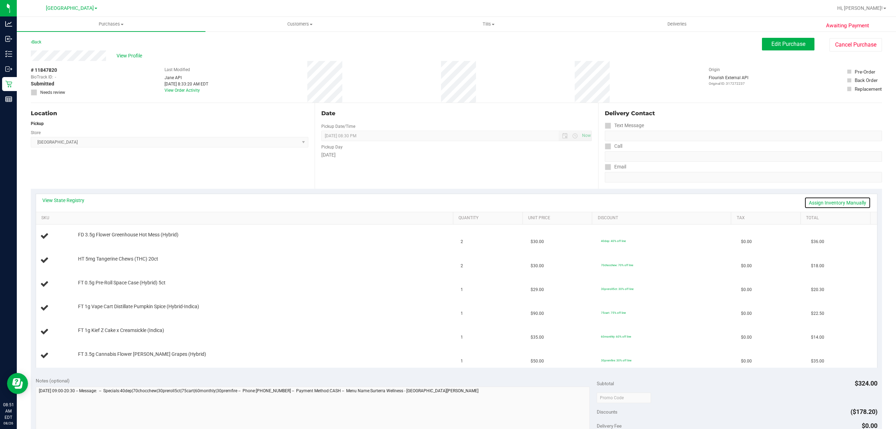
click at [447, 205] on link "Assign Inventory Manually" at bounding box center [837, 203] width 67 height 12
click at [447, 201] on link "Save & Exit" at bounding box center [854, 203] width 33 height 12
click at [51, 197] on link "View State Registry" at bounding box center [63, 200] width 42 height 7
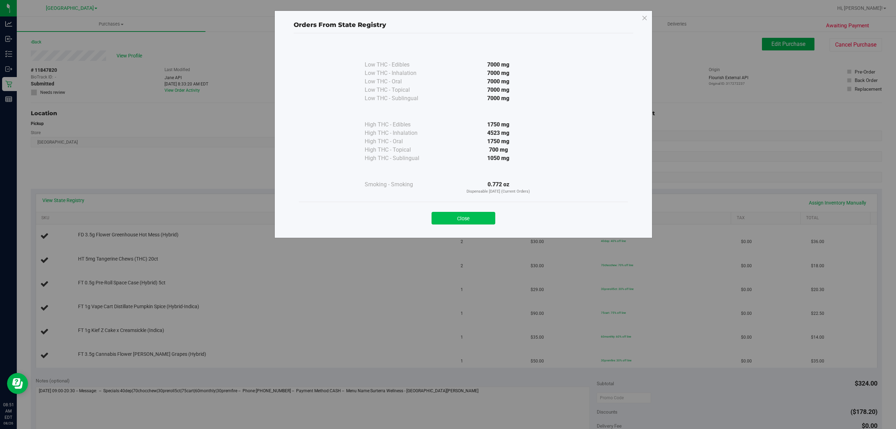
click at [447, 217] on button "Close" at bounding box center [464, 218] width 64 height 13
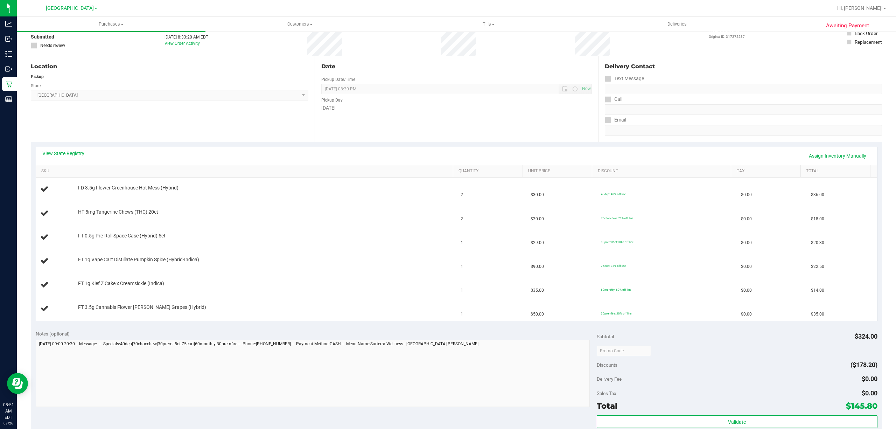
scroll to position [58, 0]
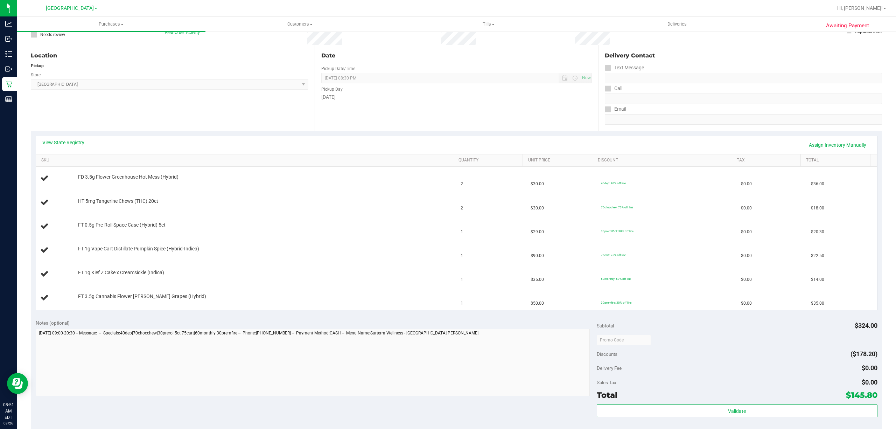
click at [56, 143] on link "View State Registry" at bounding box center [63, 142] width 42 height 7
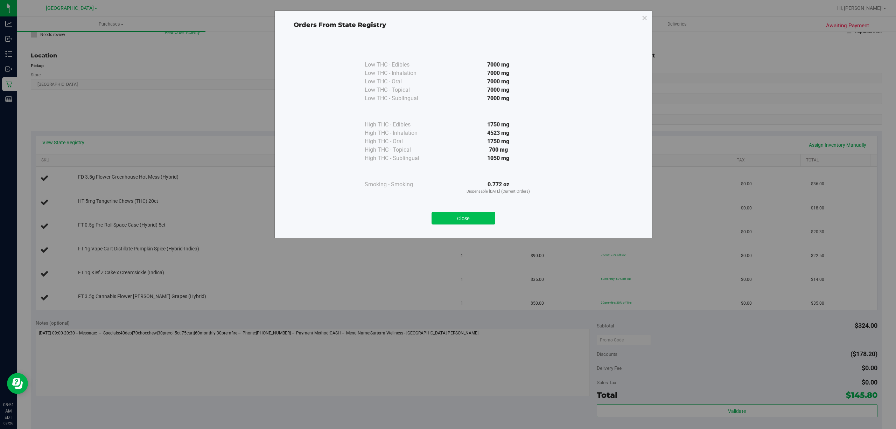
click at [447, 223] on button "Close" at bounding box center [464, 218] width 64 height 13
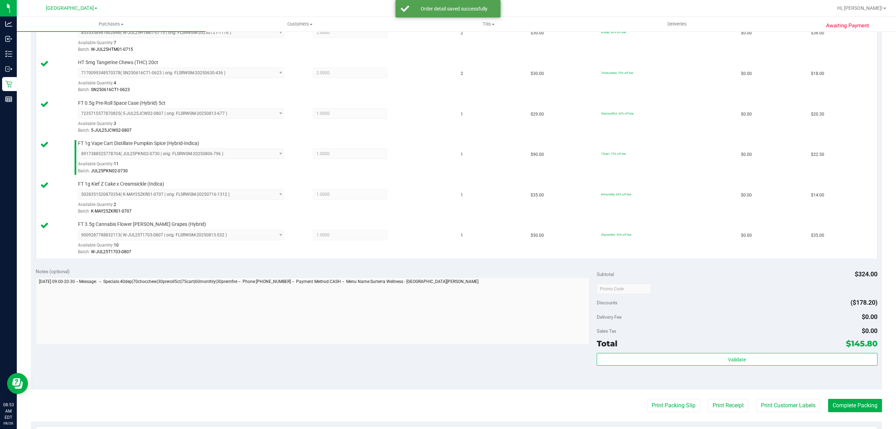
scroll to position [216, 0]
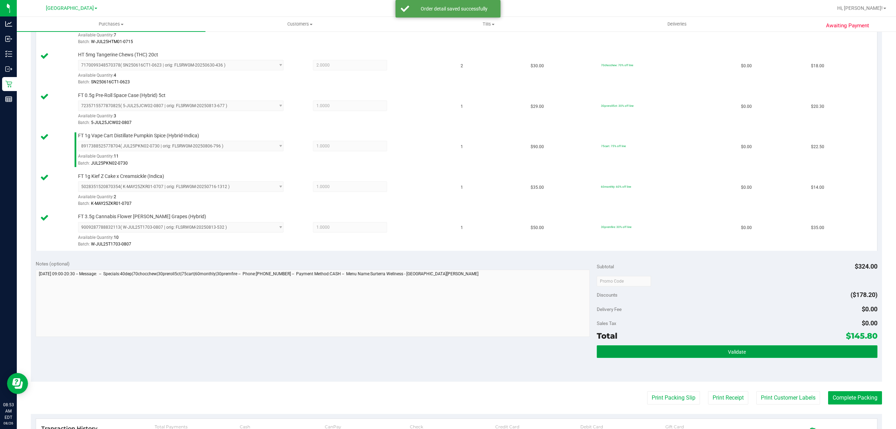
click at [447, 358] on button "Validate" at bounding box center [737, 351] width 281 height 13
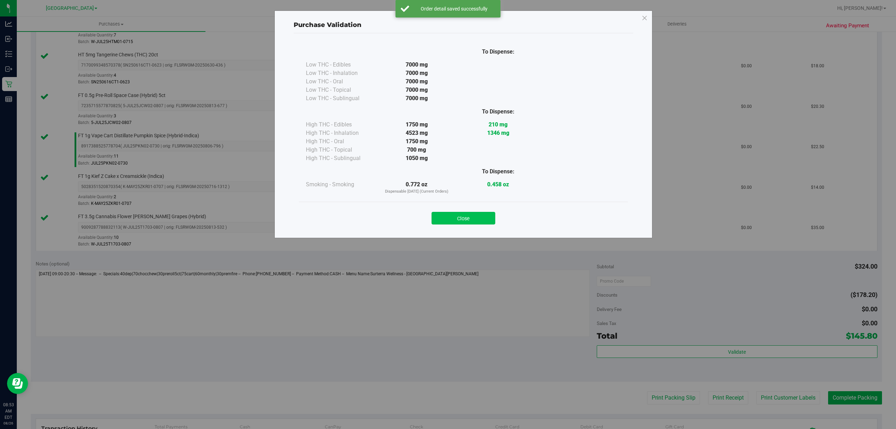
click at [447, 222] on button "Close" at bounding box center [464, 218] width 64 height 13
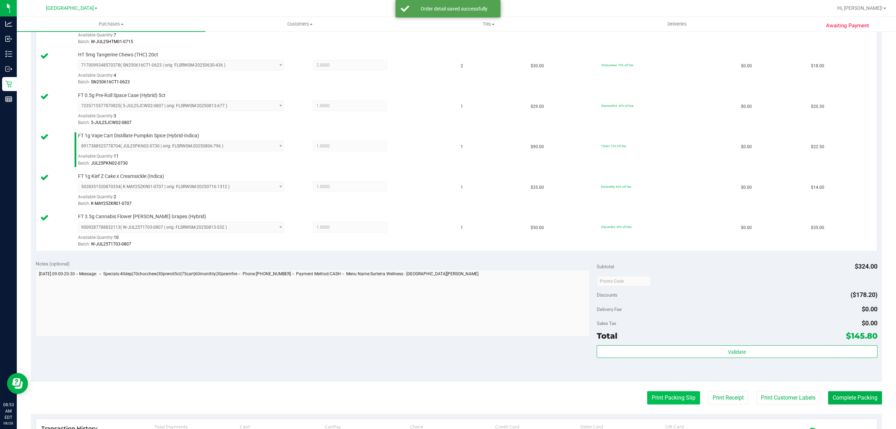
click at [447, 404] on button "Print Packing Slip" at bounding box center [673, 397] width 53 height 13
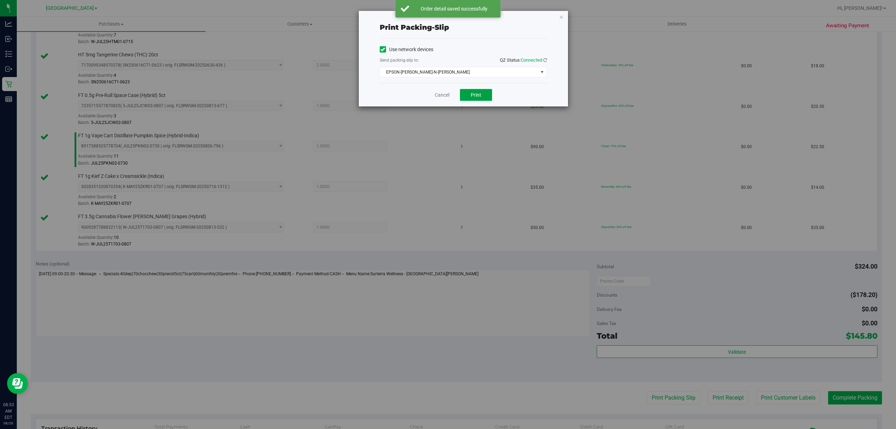
click at [447, 95] on span "Print" at bounding box center [476, 95] width 11 height 6
click at [438, 97] on link "Cancel" at bounding box center [442, 94] width 15 height 7
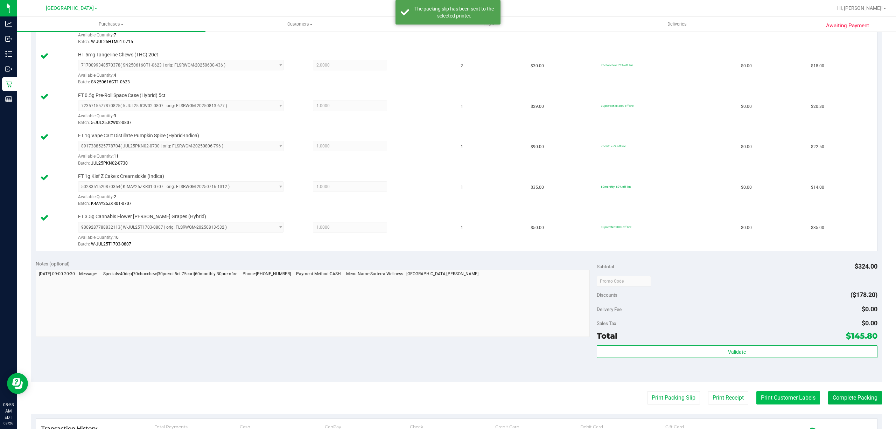
click at [447, 394] on button "Print Customer Labels" at bounding box center [788, 397] width 64 height 13
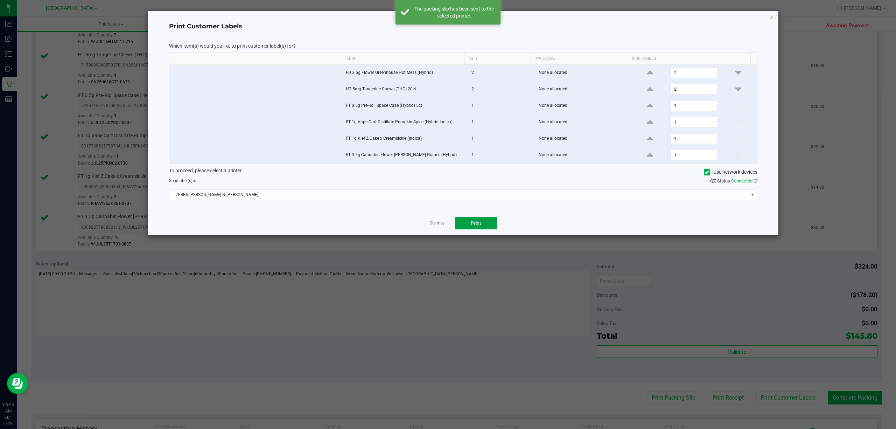
click at [447, 229] on button "Print" at bounding box center [476, 223] width 42 height 13
click at [434, 226] on link "Dismiss" at bounding box center [437, 223] width 15 height 6
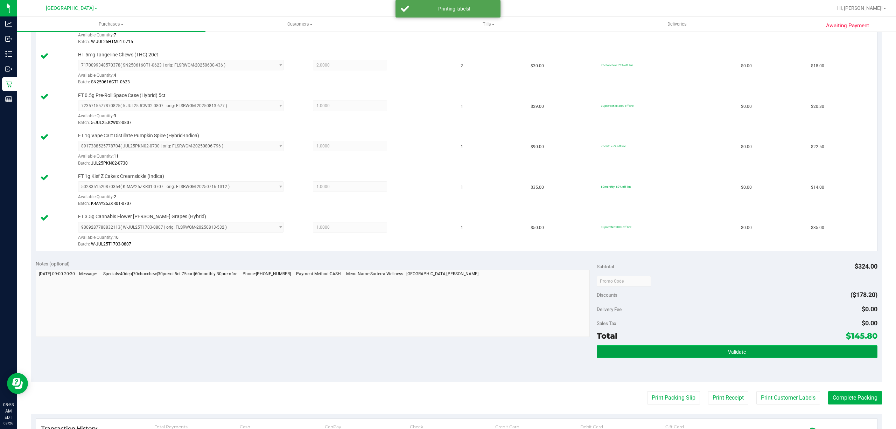
click at [447, 358] on button "Validate" at bounding box center [737, 351] width 281 height 13
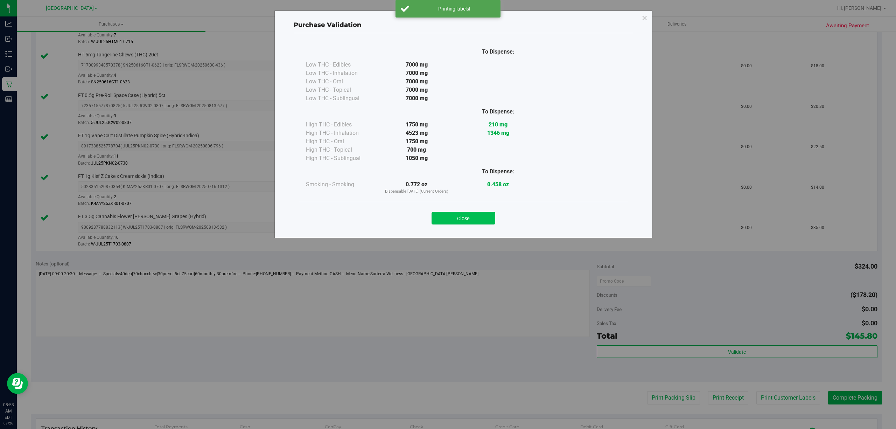
click at [447, 221] on button "Close" at bounding box center [464, 218] width 64 height 13
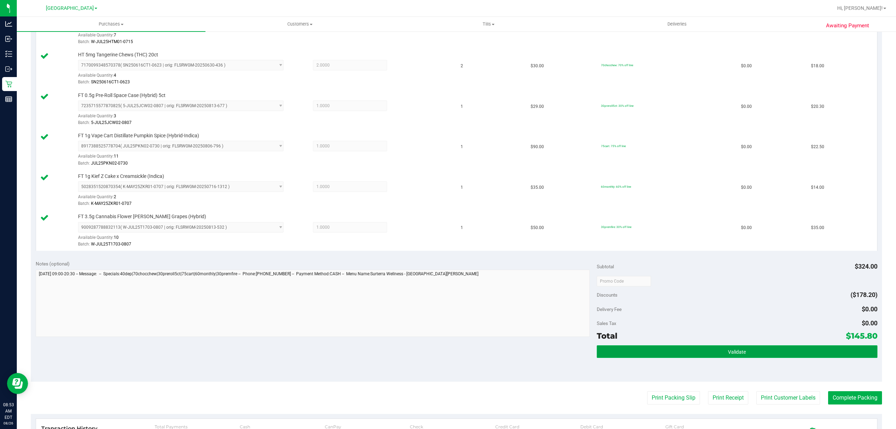
click at [447, 350] on button "Validate" at bounding box center [737, 351] width 281 height 13
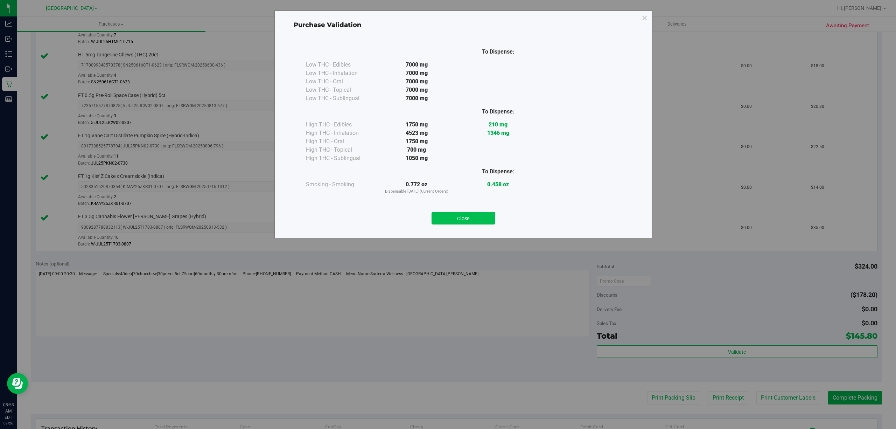
click at [447, 214] on button "Close" at bounding box center [464, 218] width 64 height 13
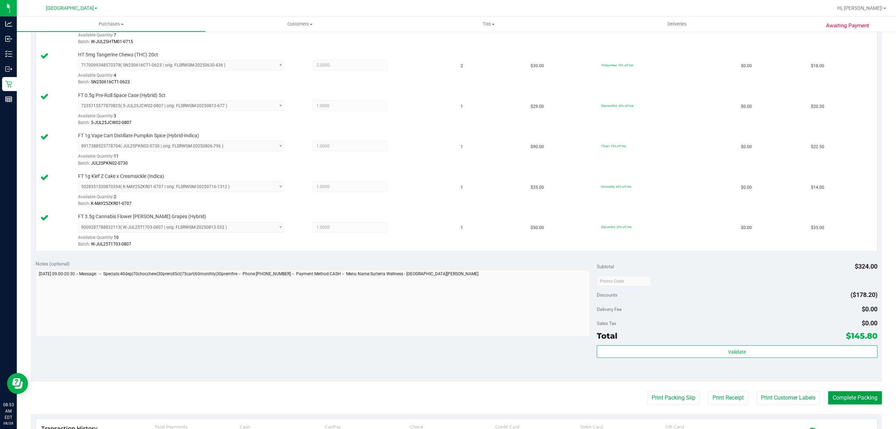
click at [447, 403] on button "Complete Packing" at bounding box center [855, 397] width 54 height 13
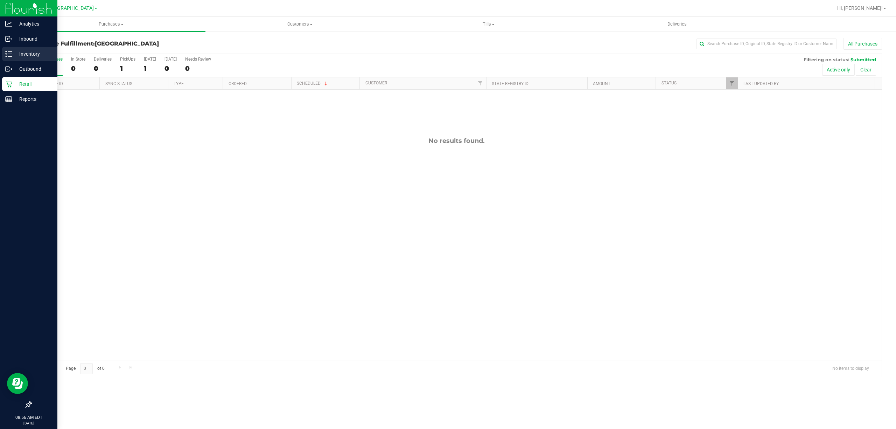
click at [1, 53] on link "Inventory" at bounding box center [28, 54] width 57 height 15
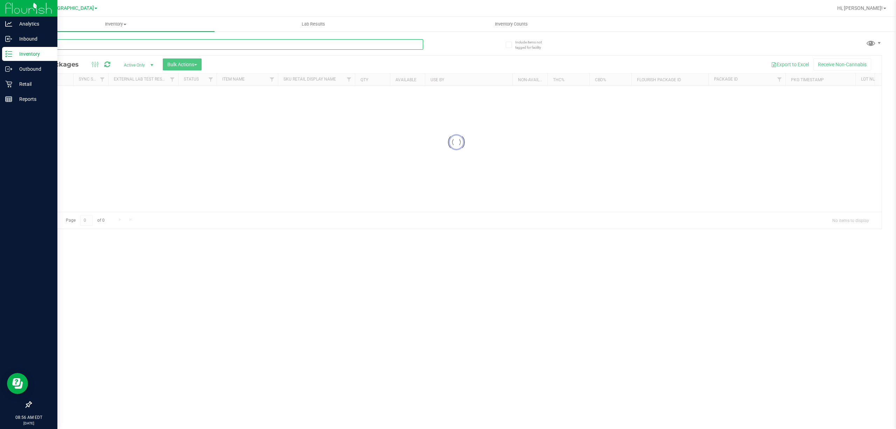
click at [102, 44] on input "text" at bounding box center [227, 44] width 392 height 11
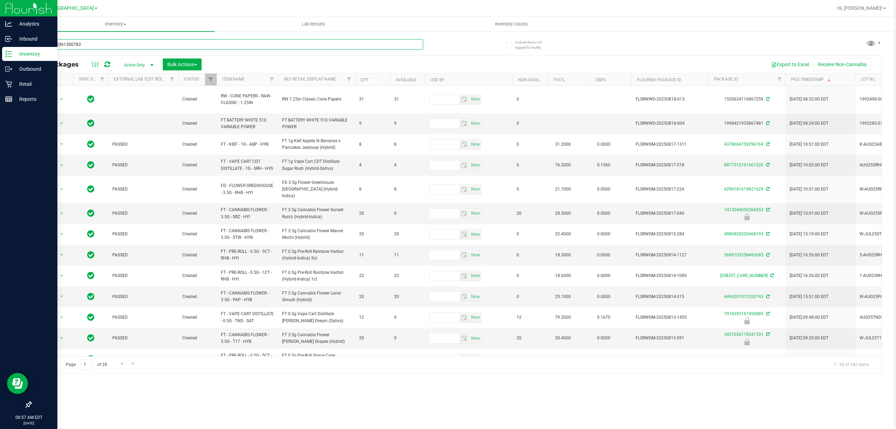
type input "3788720361300783"
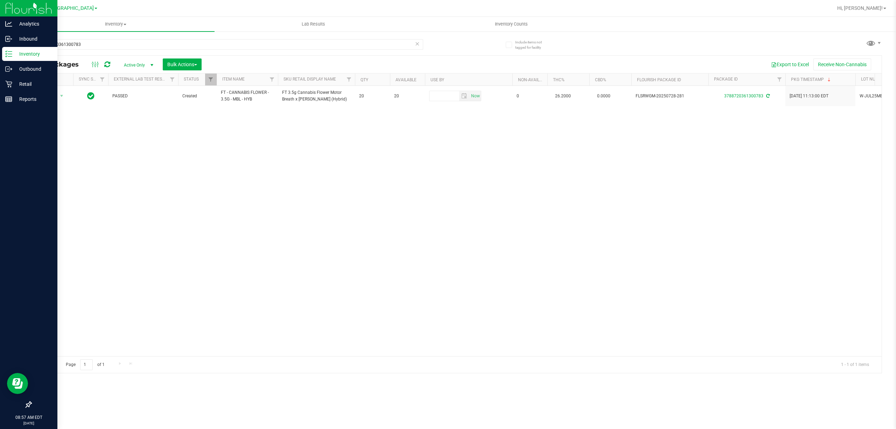
click at [76, 151] on div "Action Action Adjust qty Create package Edit attributes Global inventory Locate…" at bounding box center [456, 221] width 851 height 270
